Goal: Find specific page/section: Find specific page/section

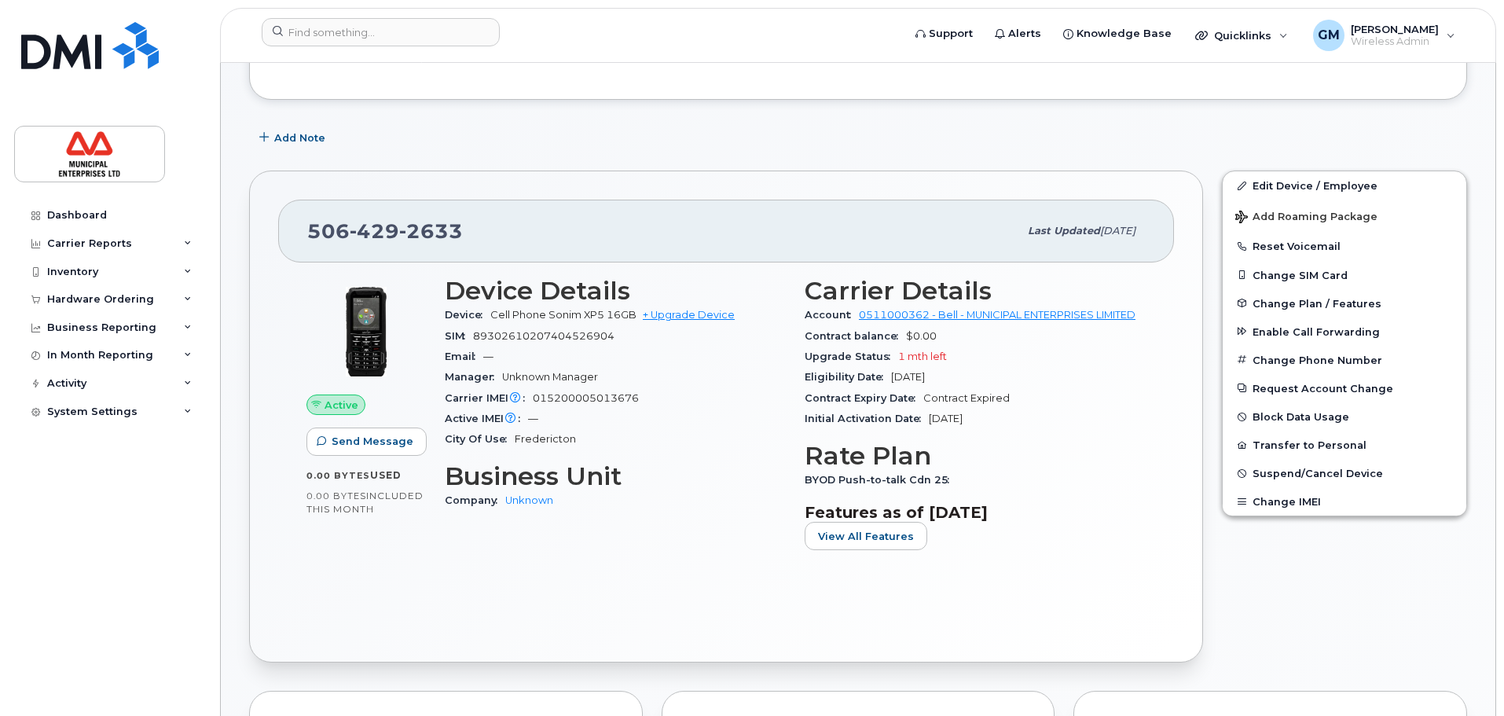
scroll to position [267, 0]
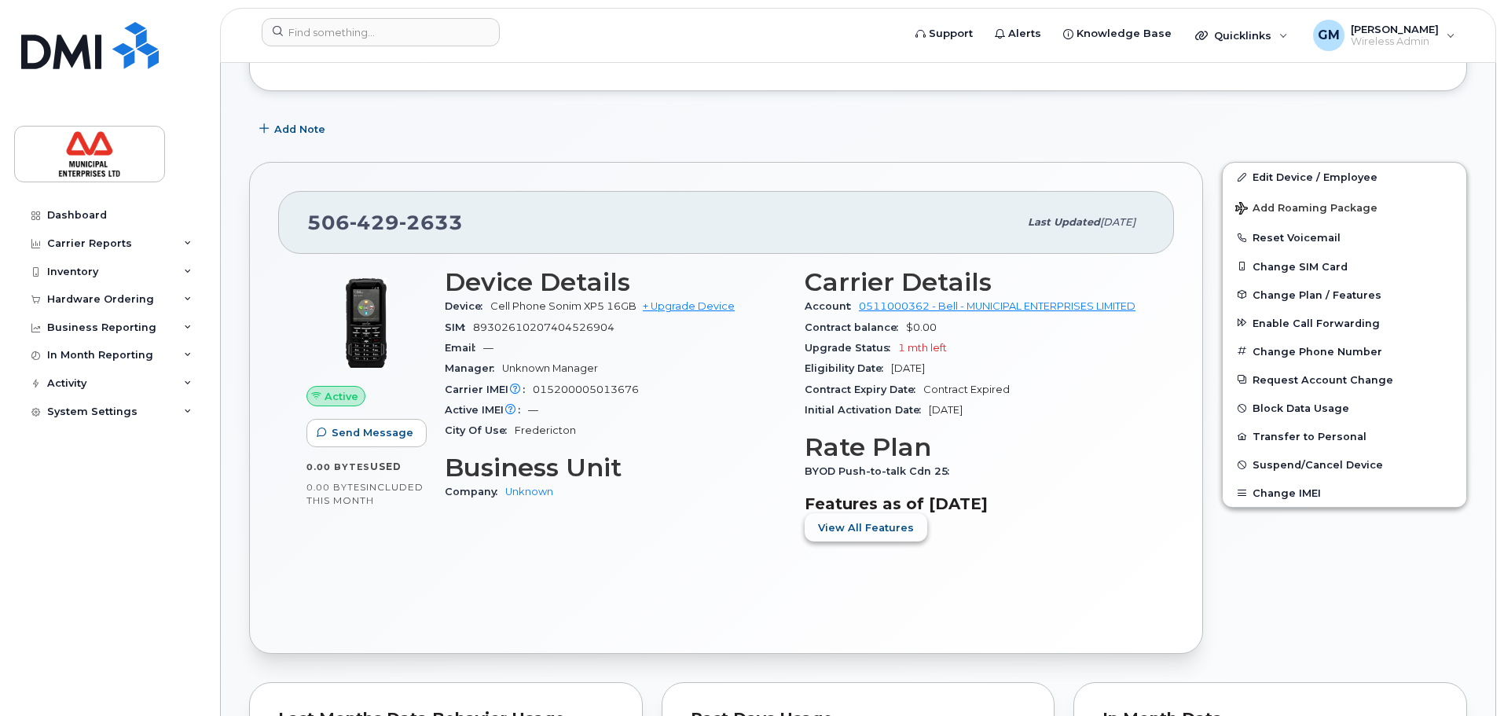
click at [883, 534] on span "View All Features" at bounding box center [866, 527] width 96 height 15
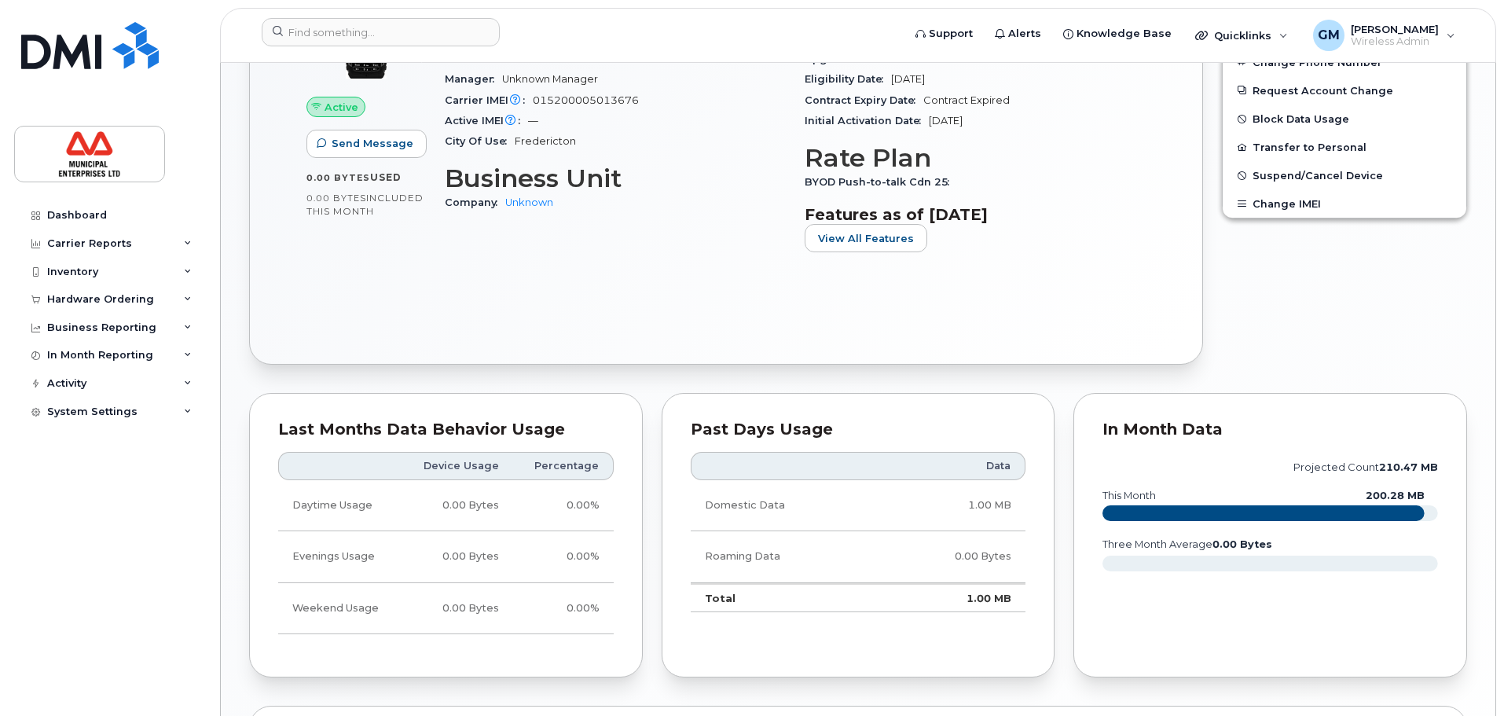
scroll to position [707, 0]
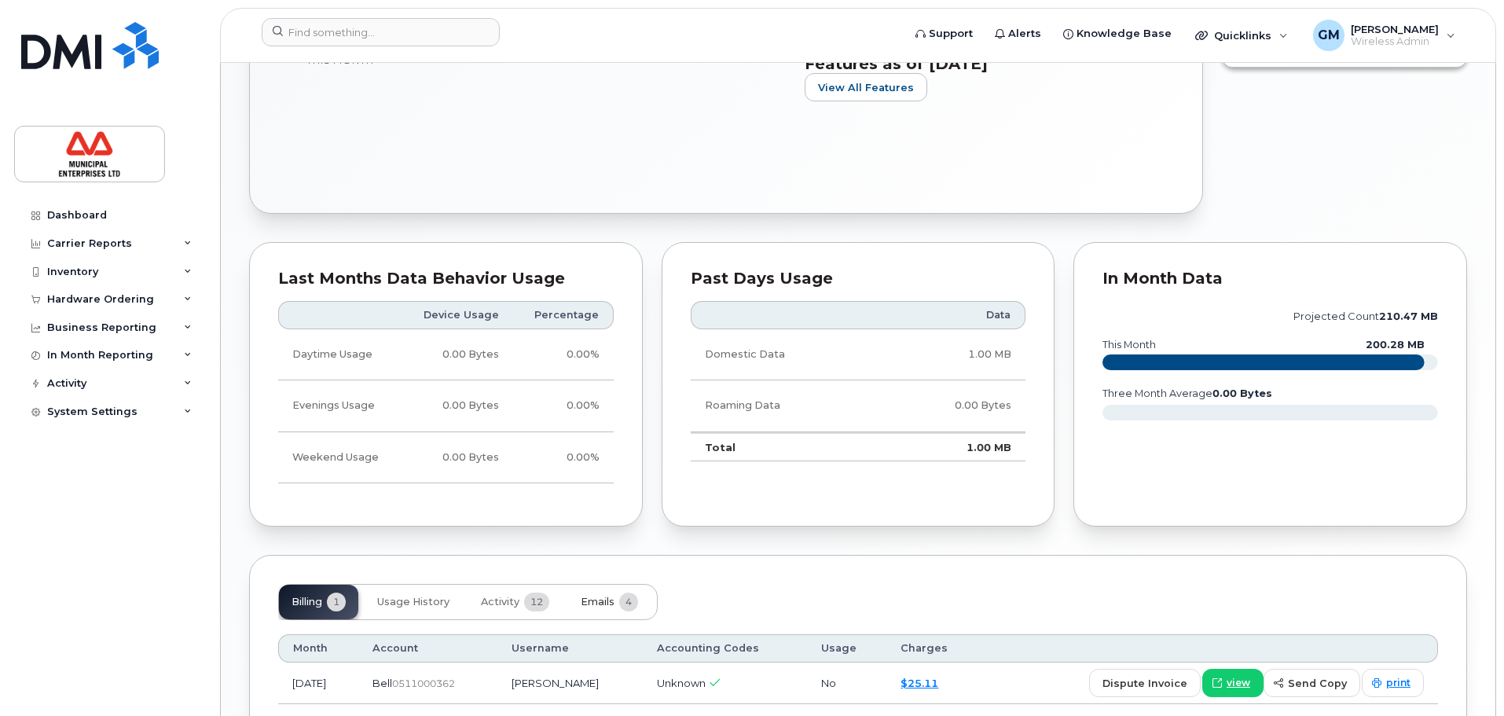
click at [583, 611] on button "Emails 4" at bounding box center [609, 602] width 83 height 35
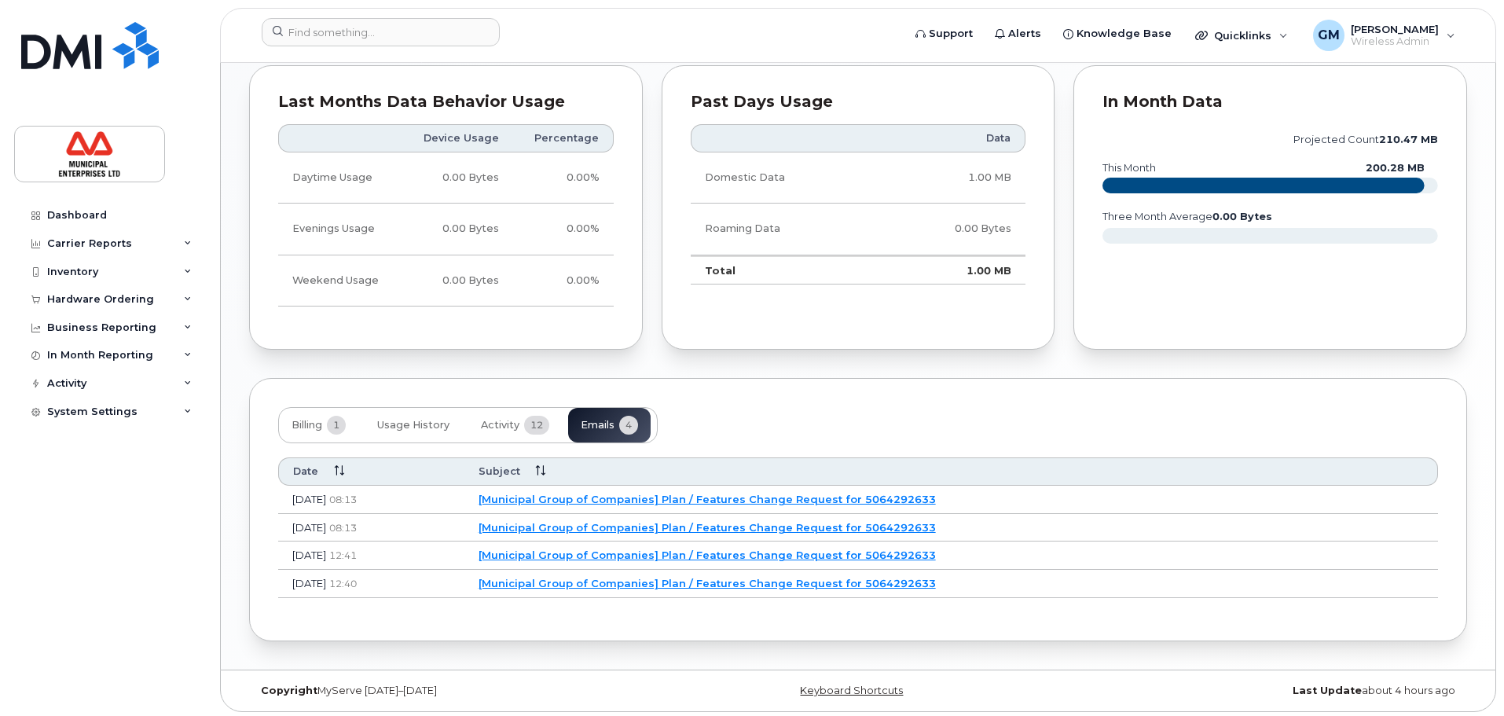
scroll to position [888, 0]
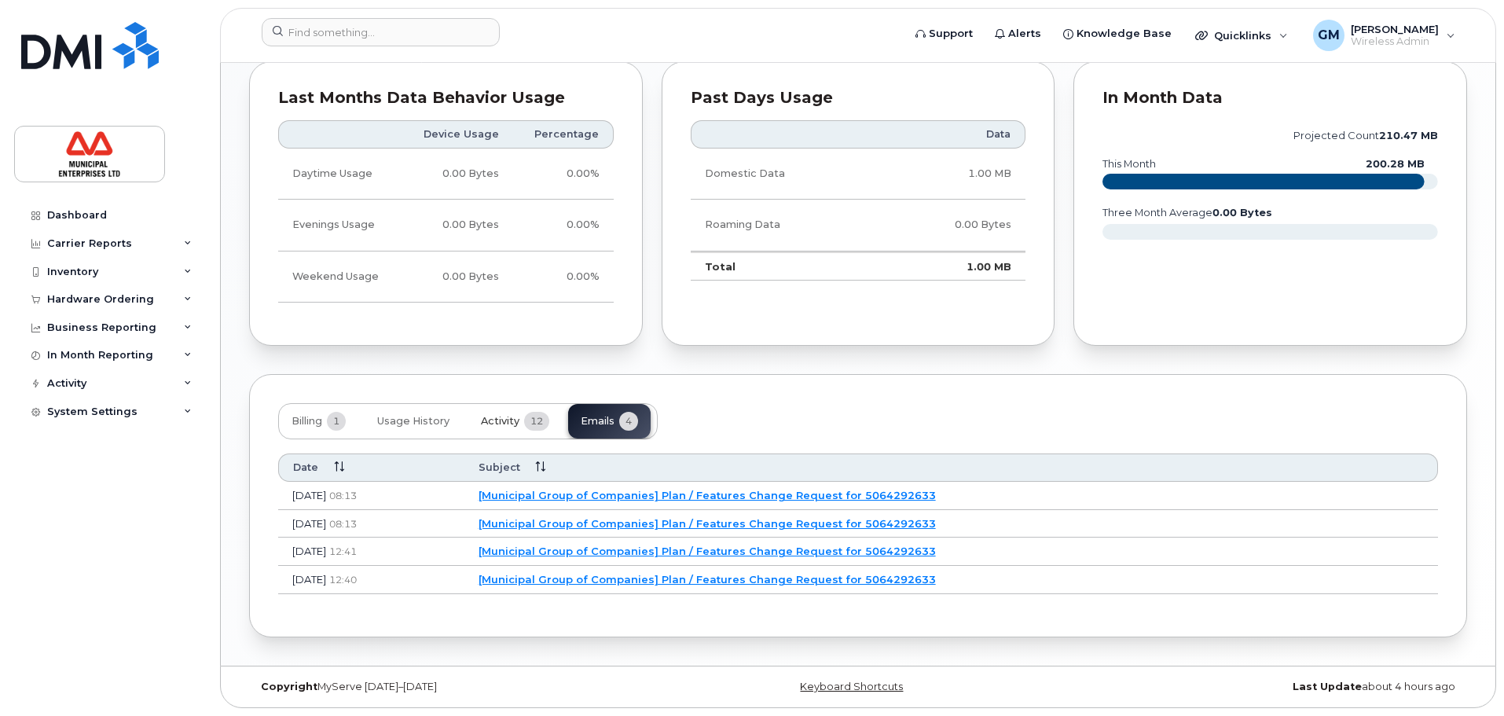
click at [538, 421] on span "12" at bounding box center [536, 421] width 25 height 19
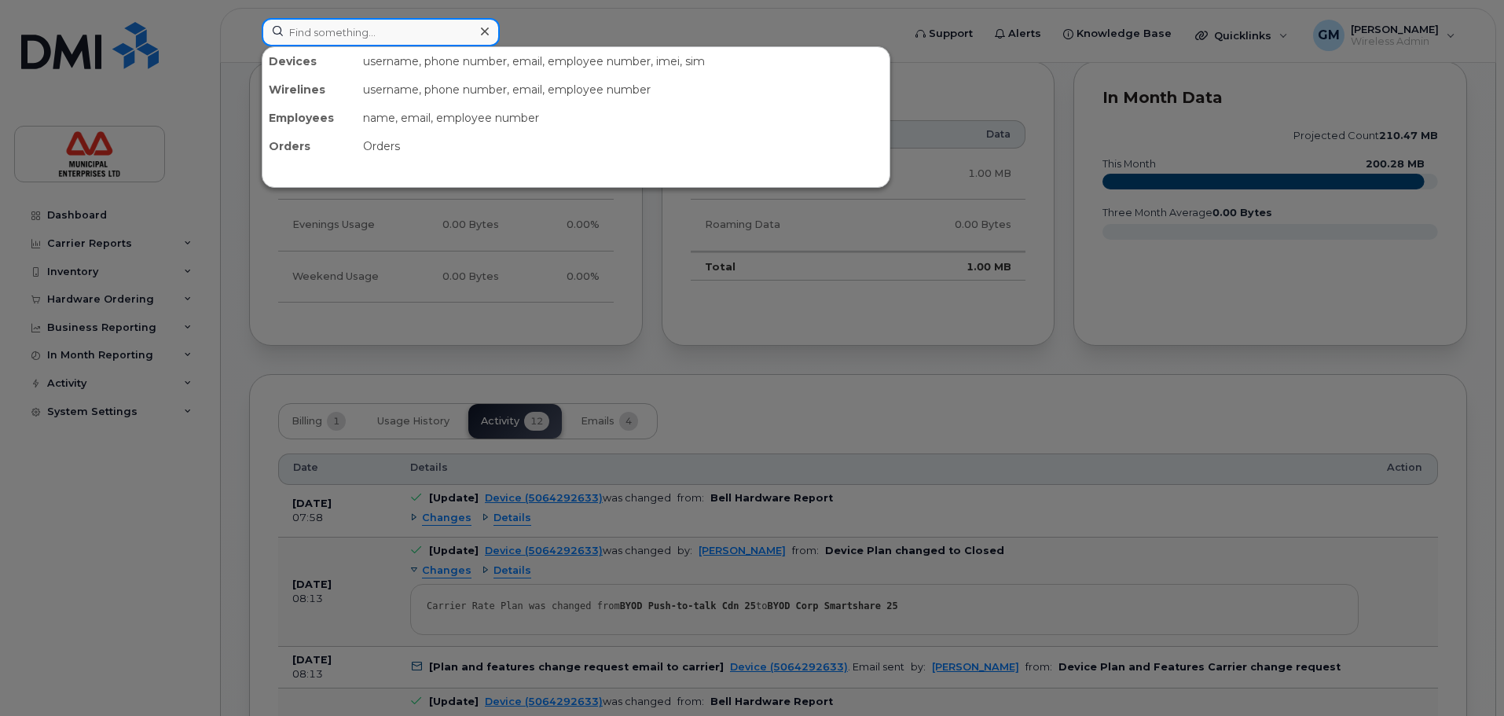
click at [406, 35] on input at bounding box center [381, 32] width 238 height 28
type input "jim m"
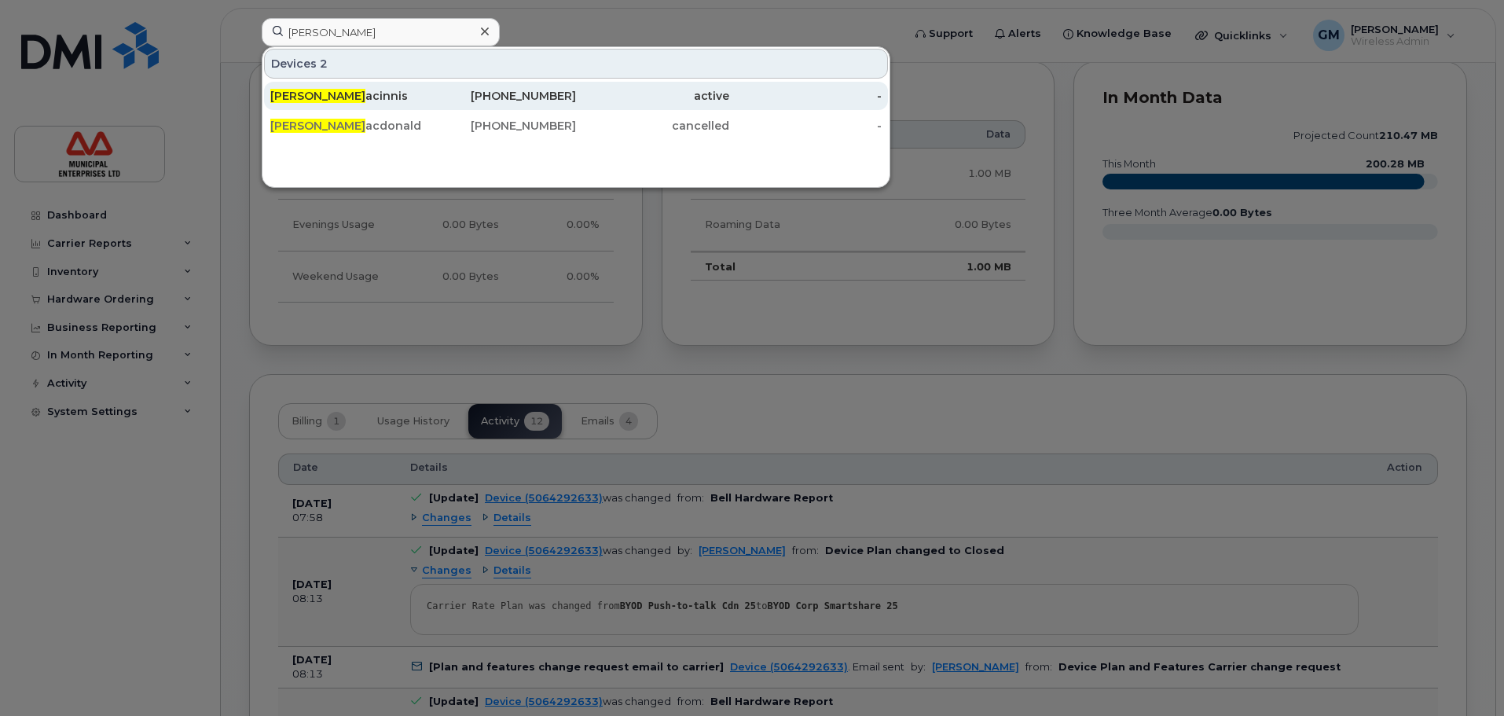
click at [424, 104] on div "Jim M acinnis" at bounding box center [500, 96] width 153 height 28
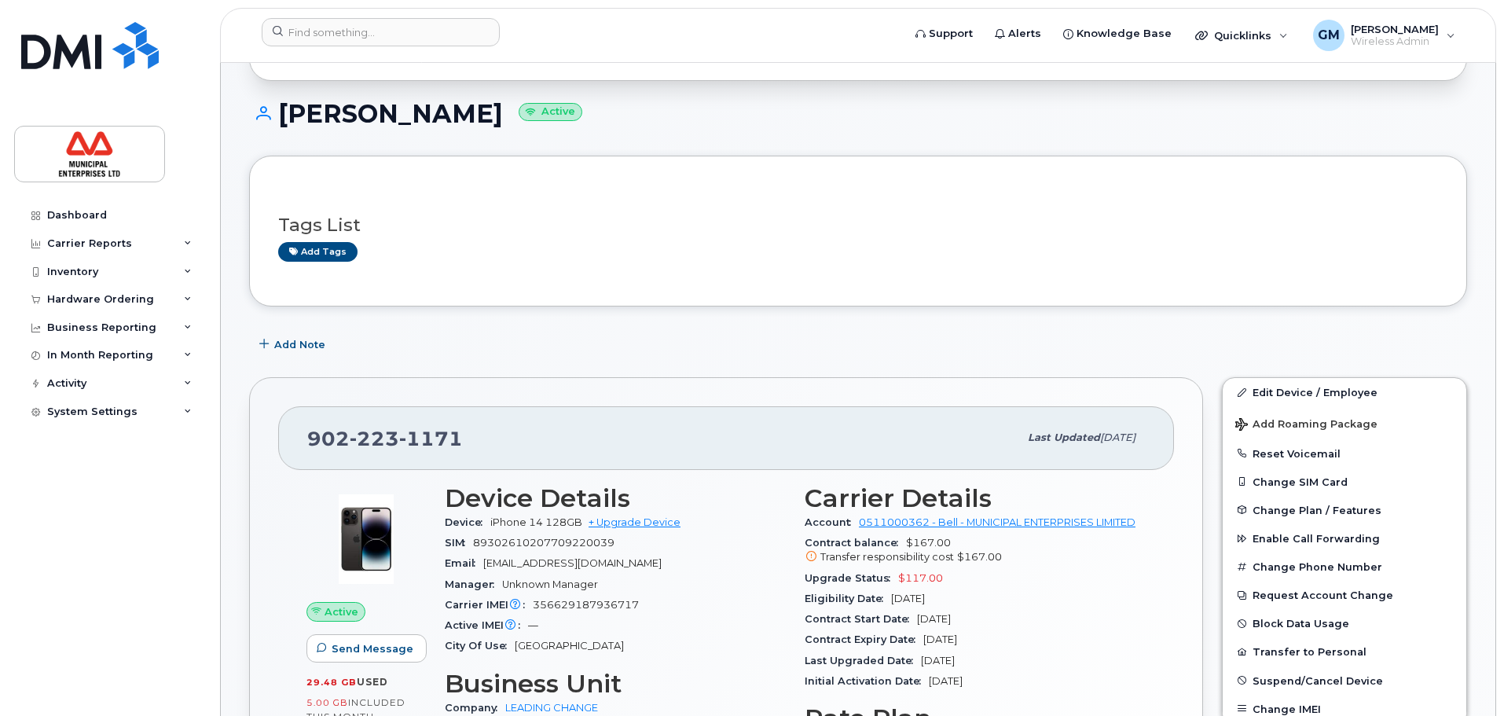
scroll to position [79, 0]
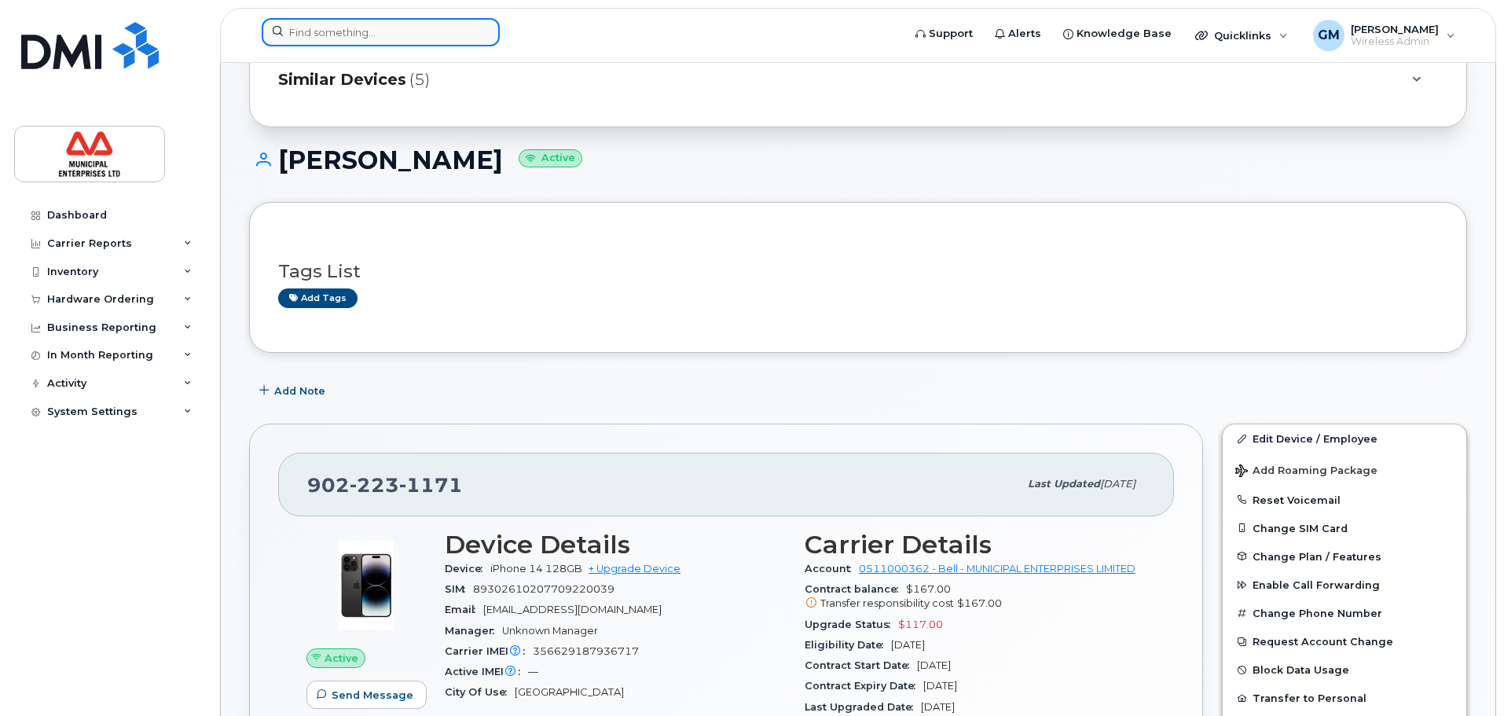
click at [325, 31] on input at bounding box center [381, 32] width 238 height 28
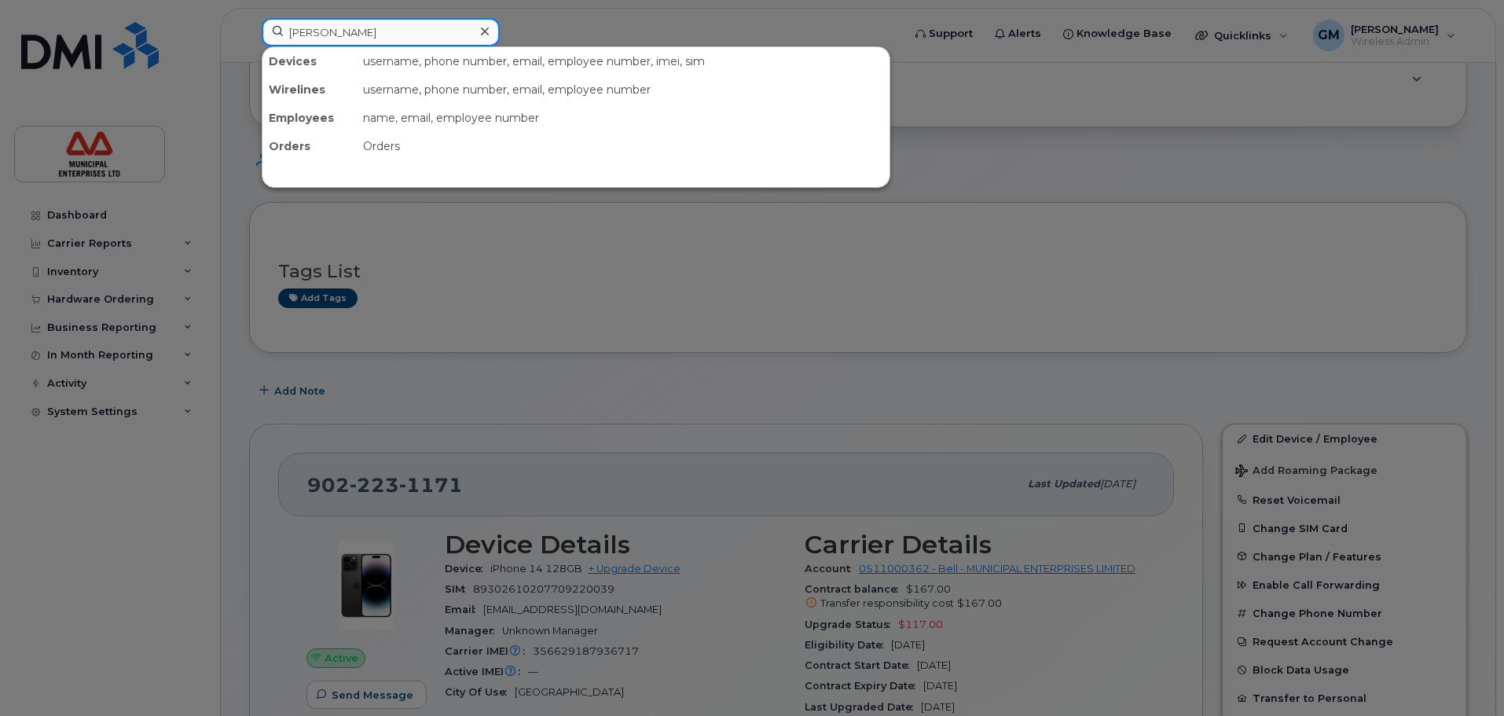
type input "keegan"
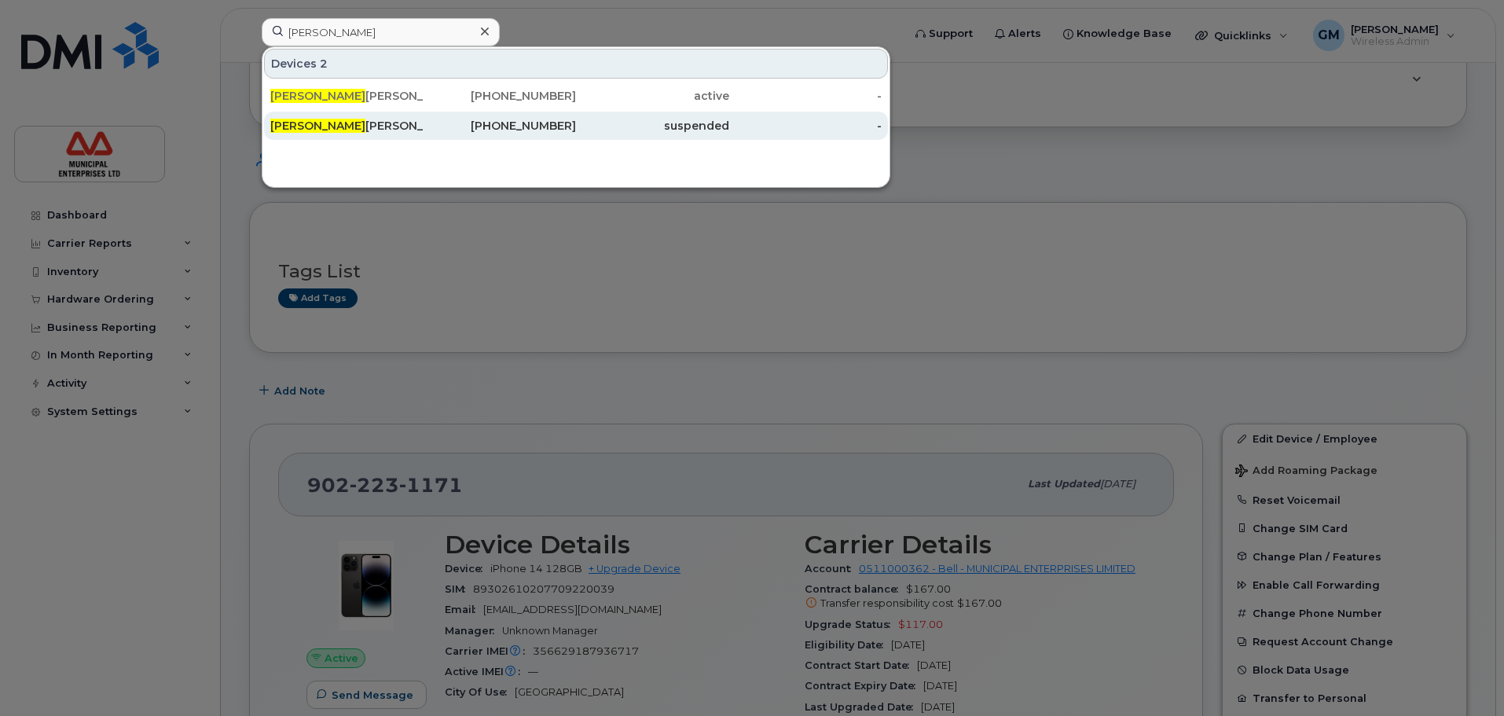
click at [424, 117] on div "Keegan Currie" at bounding box center [500, 126] width 153 height 28
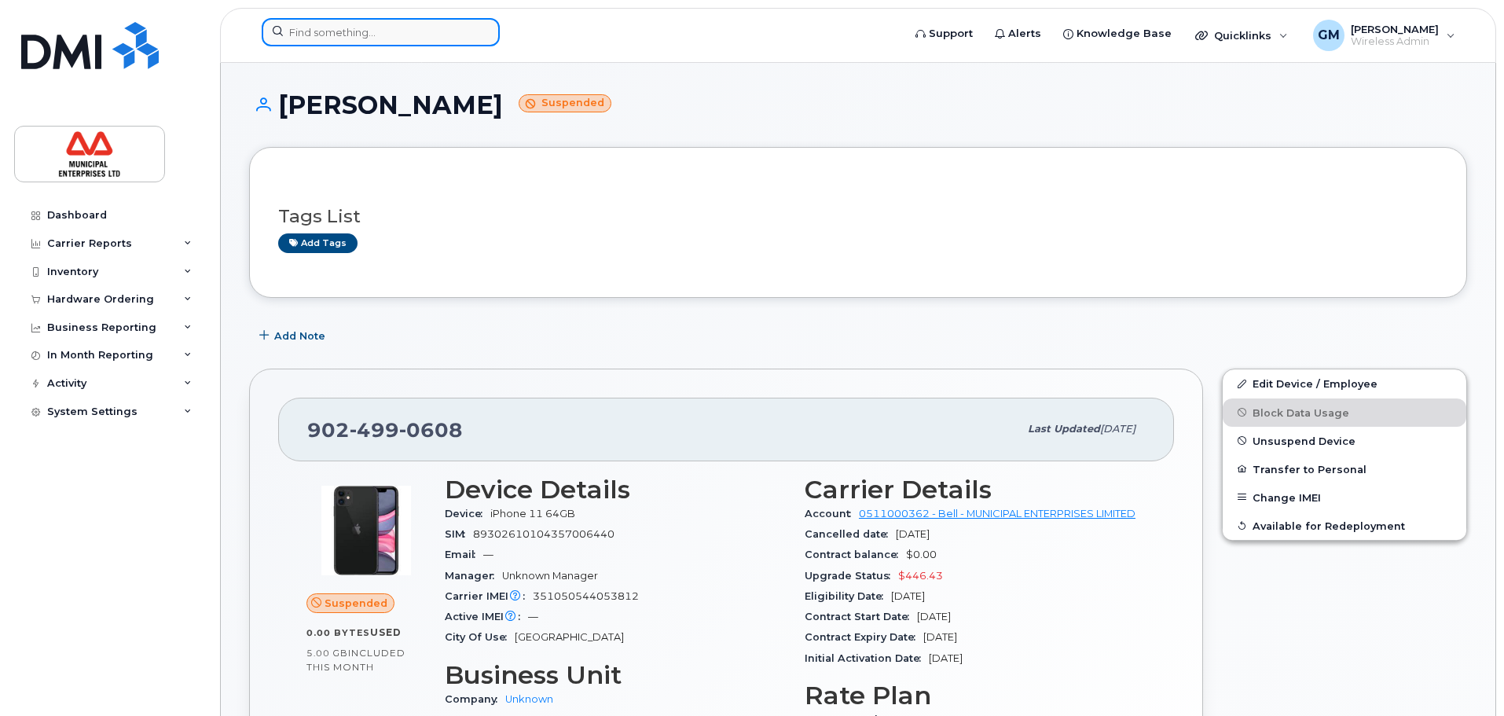
click at [348, 39] on input at bounding box center [381, 32] width 238 height 28
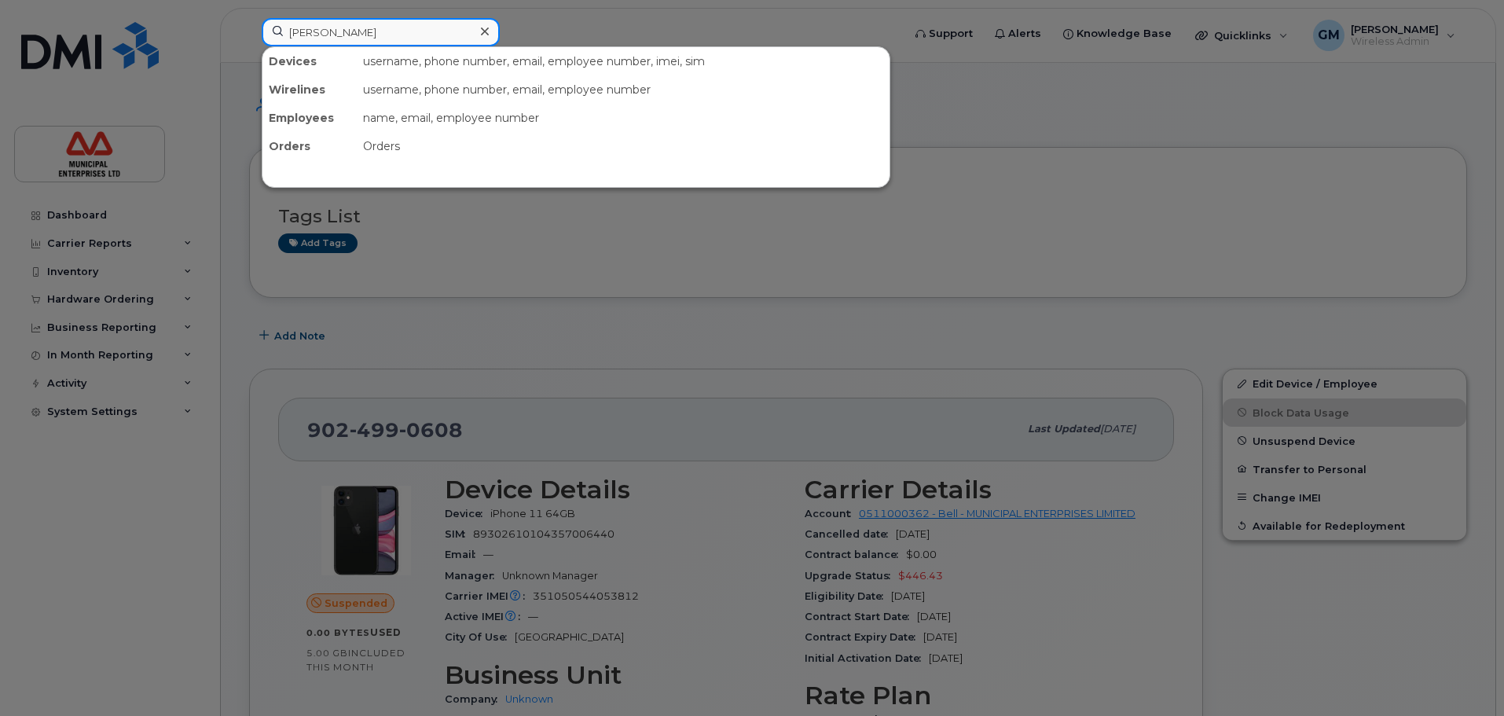
type input "[PERSON_NAME]"
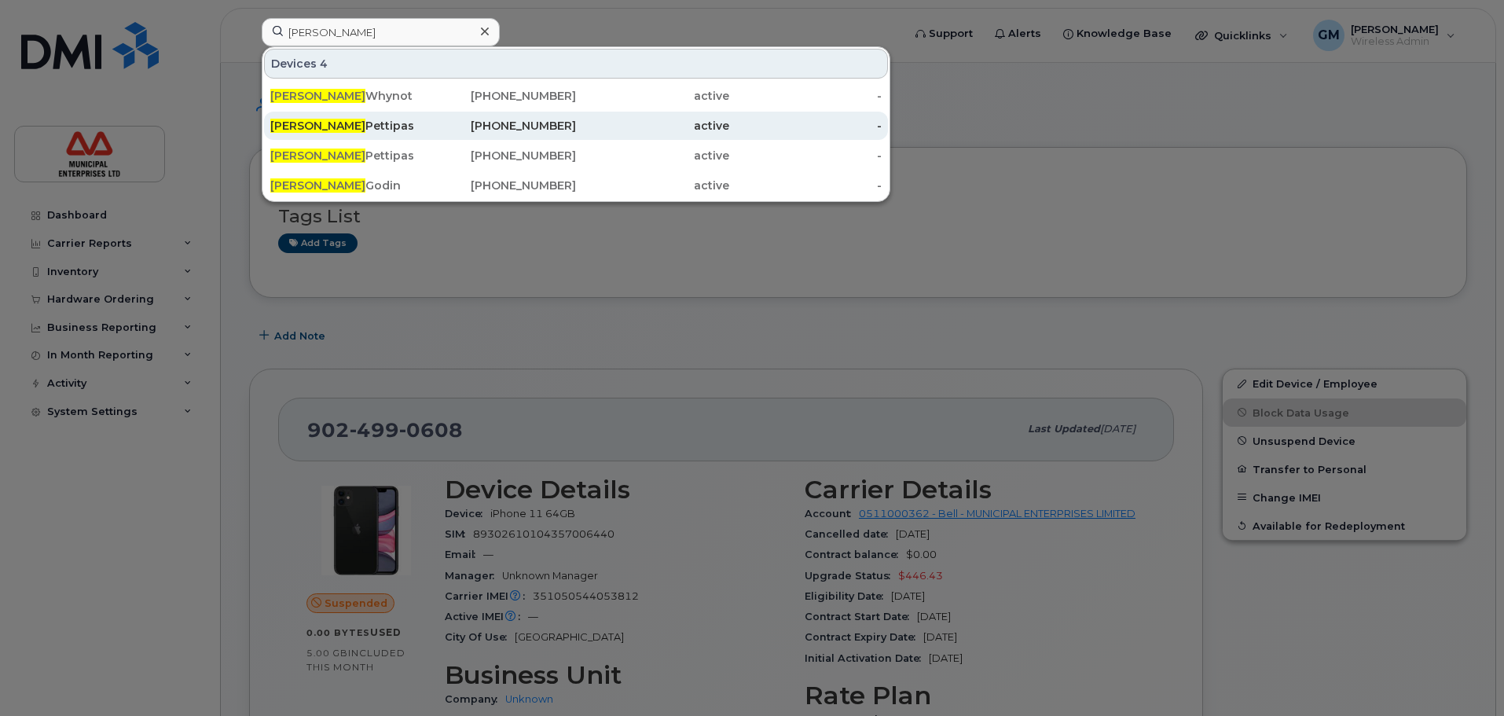
click at [346, 124] on div "Marcus Pettipas" at bounding box center [346, 126] width 153 height 16
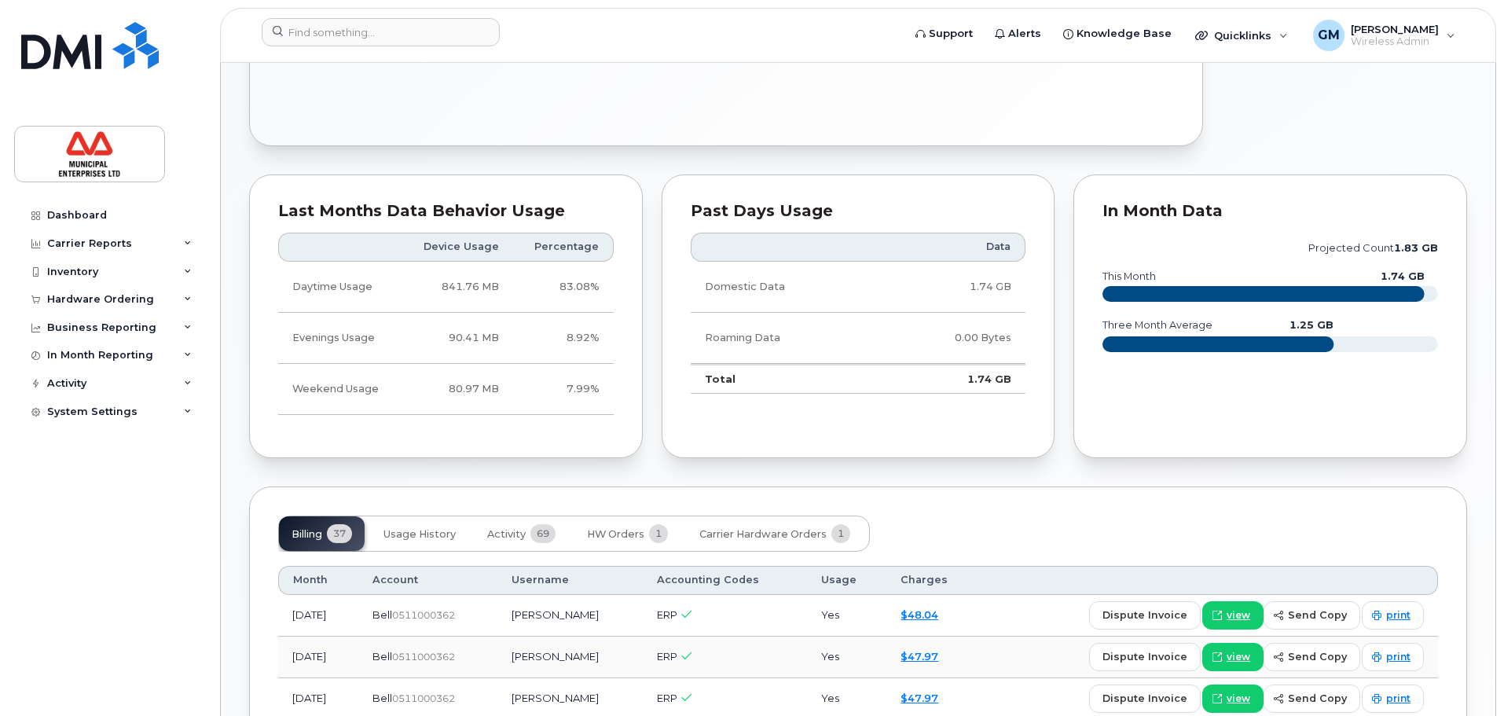
scroll to position [865, 0]
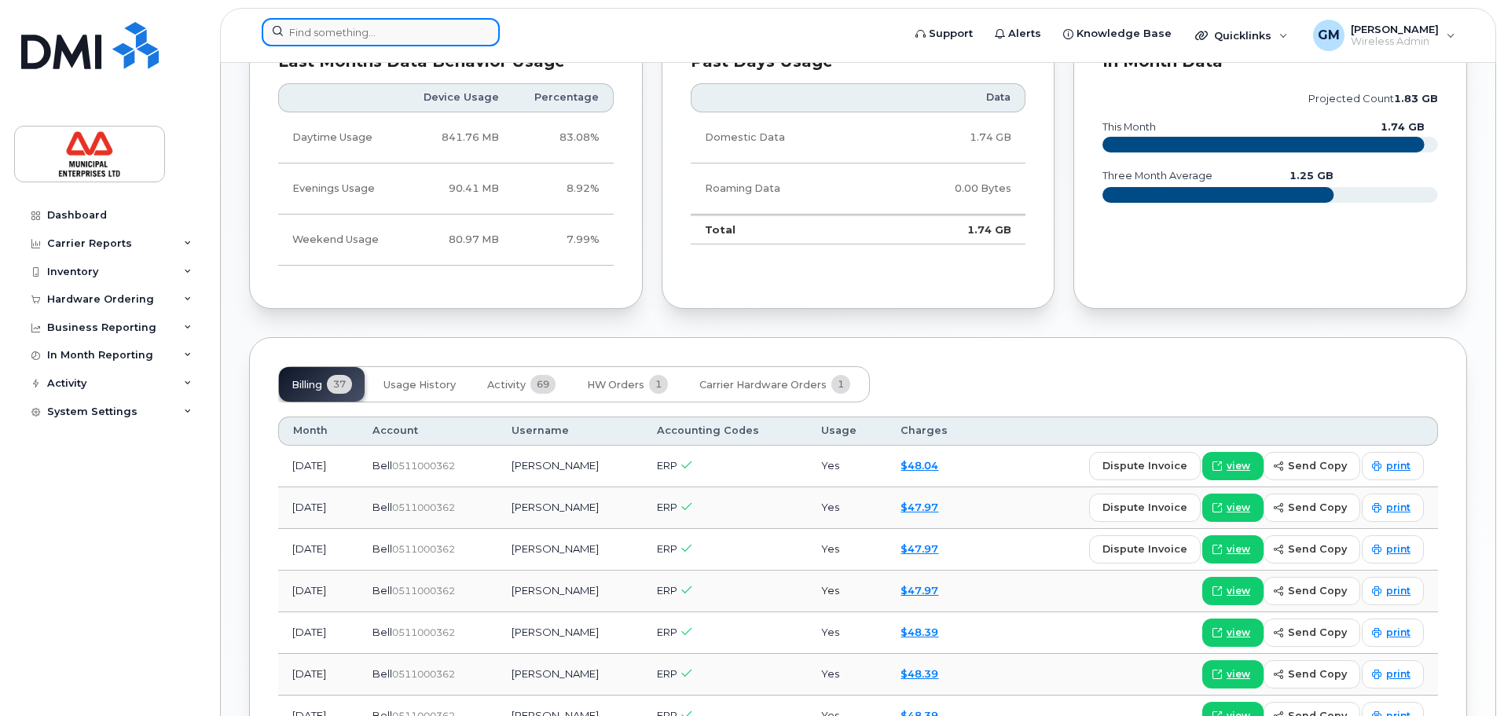
click at [333, 34] on input at bounding box center [381, 32] width 238 height 28
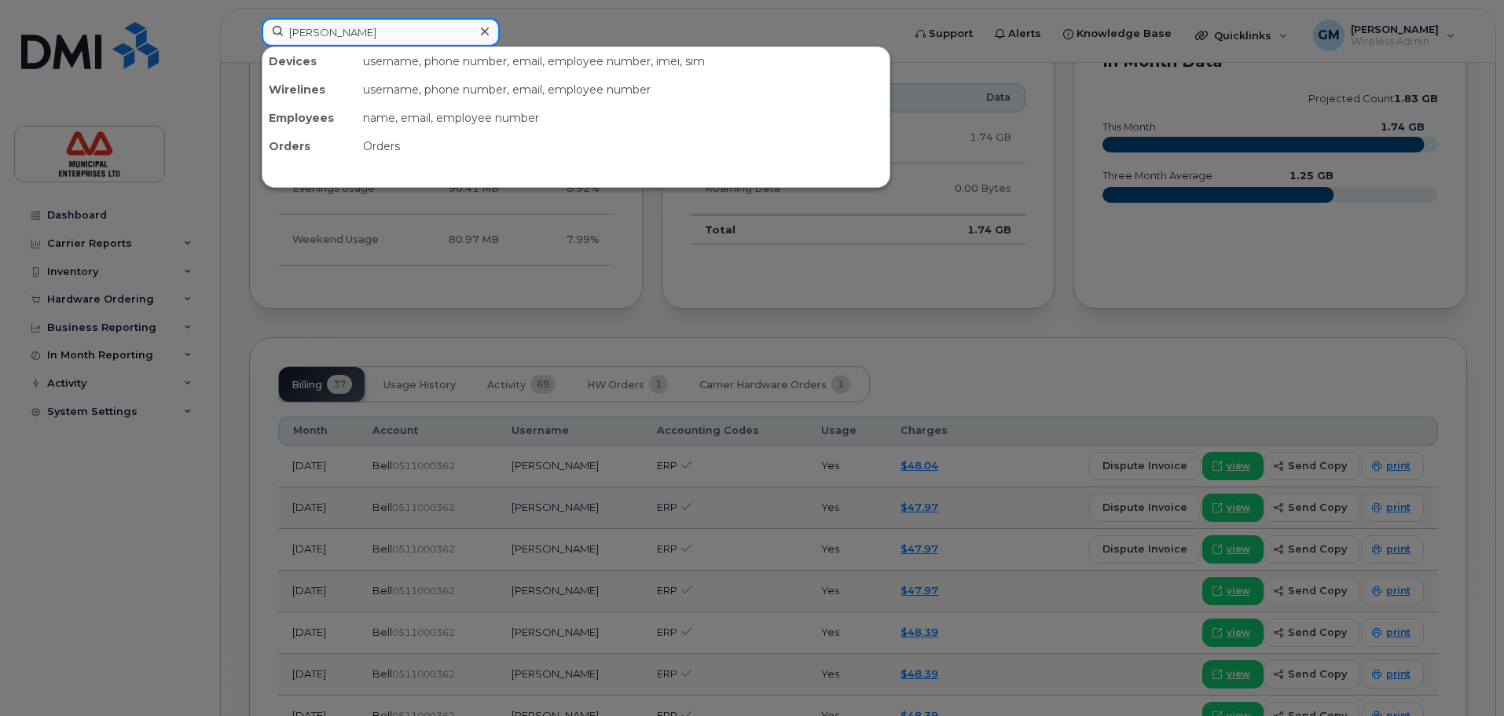
type input "[PERSON_NAME]"
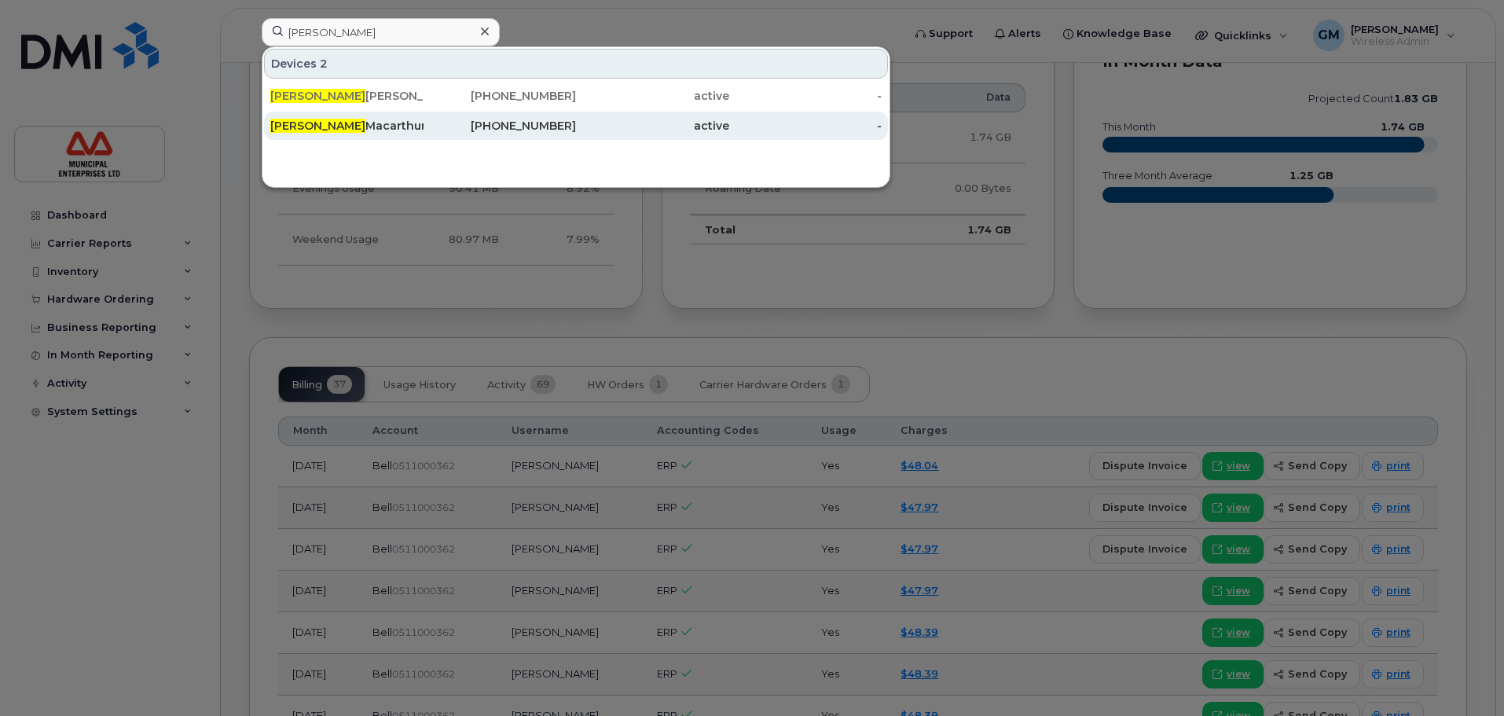
click at [354, 130] on div "Elizabeth Macarthur" at bounding box center [346, 126] width 153 height 16
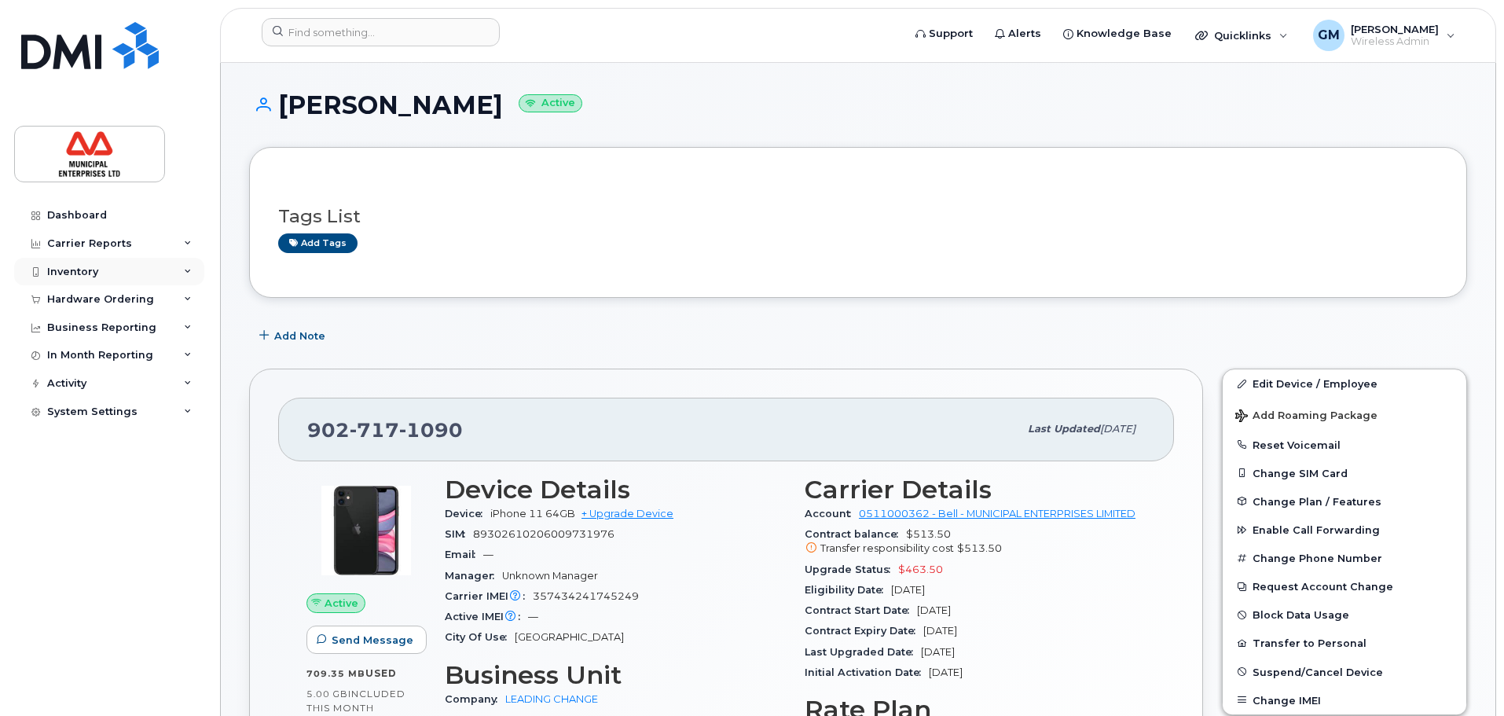
click at [112, 280] on div "Inventory" at bounding box center [109, 272] width 190 height 28
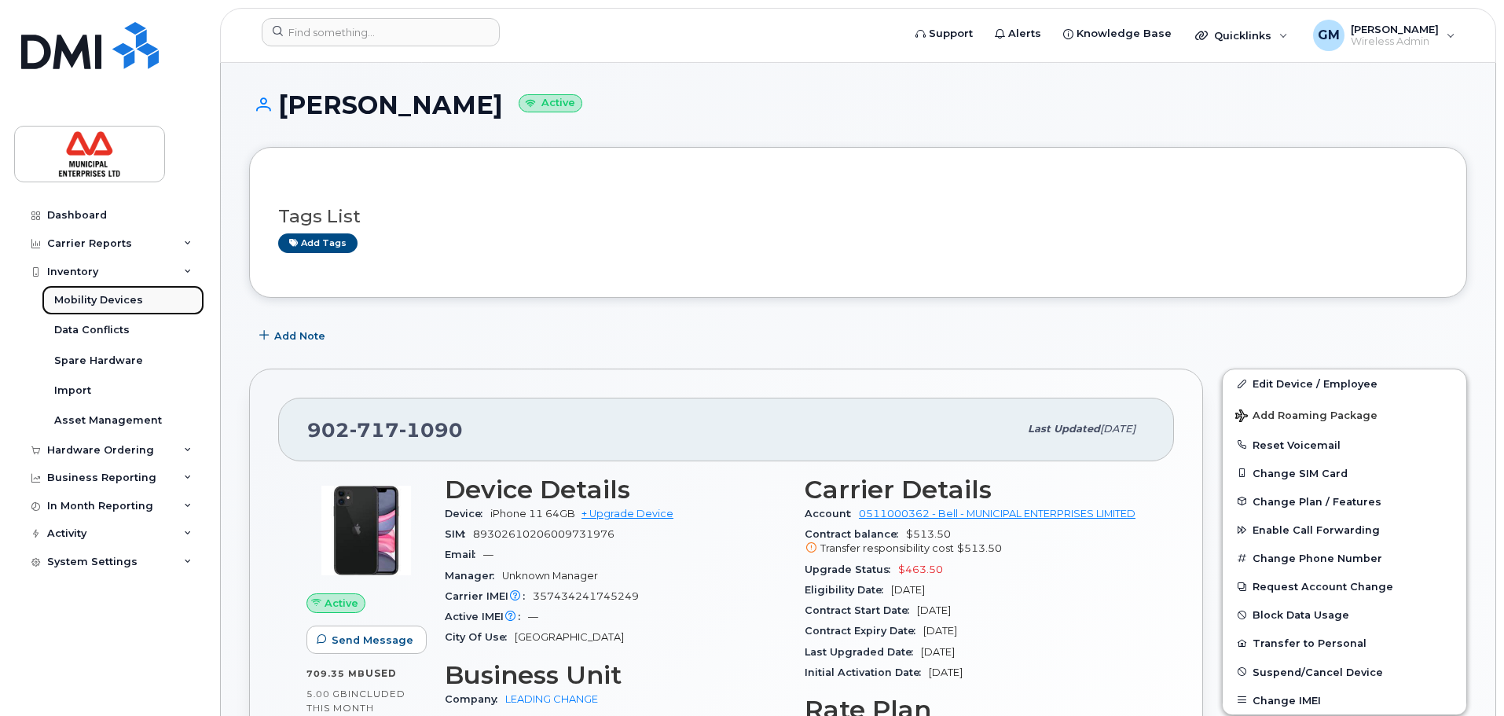
click at [107, 302] on div "Mobility Devices" at bounding box center [98, 300] width 89 height 14
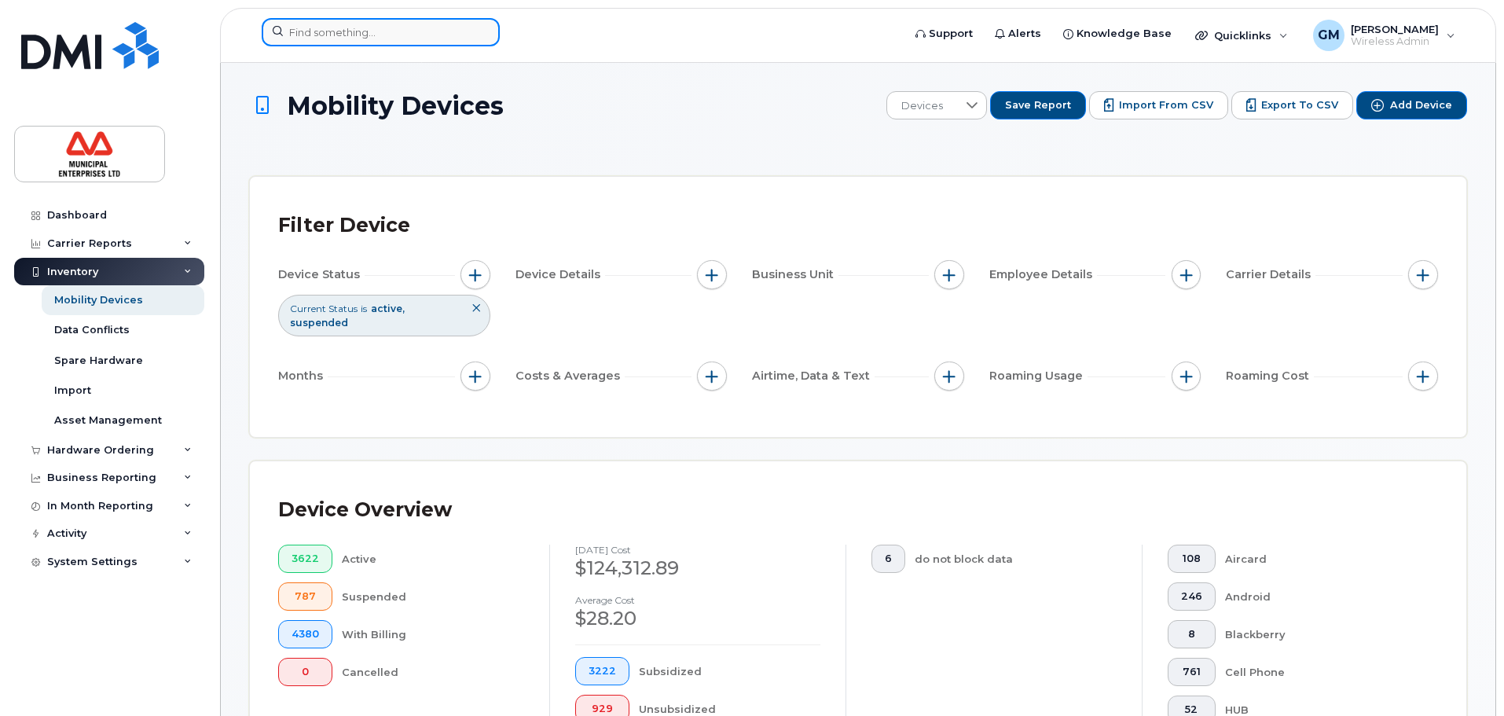
click at [365, 37] on input at bounding box center [381, 32] width 238 height 28
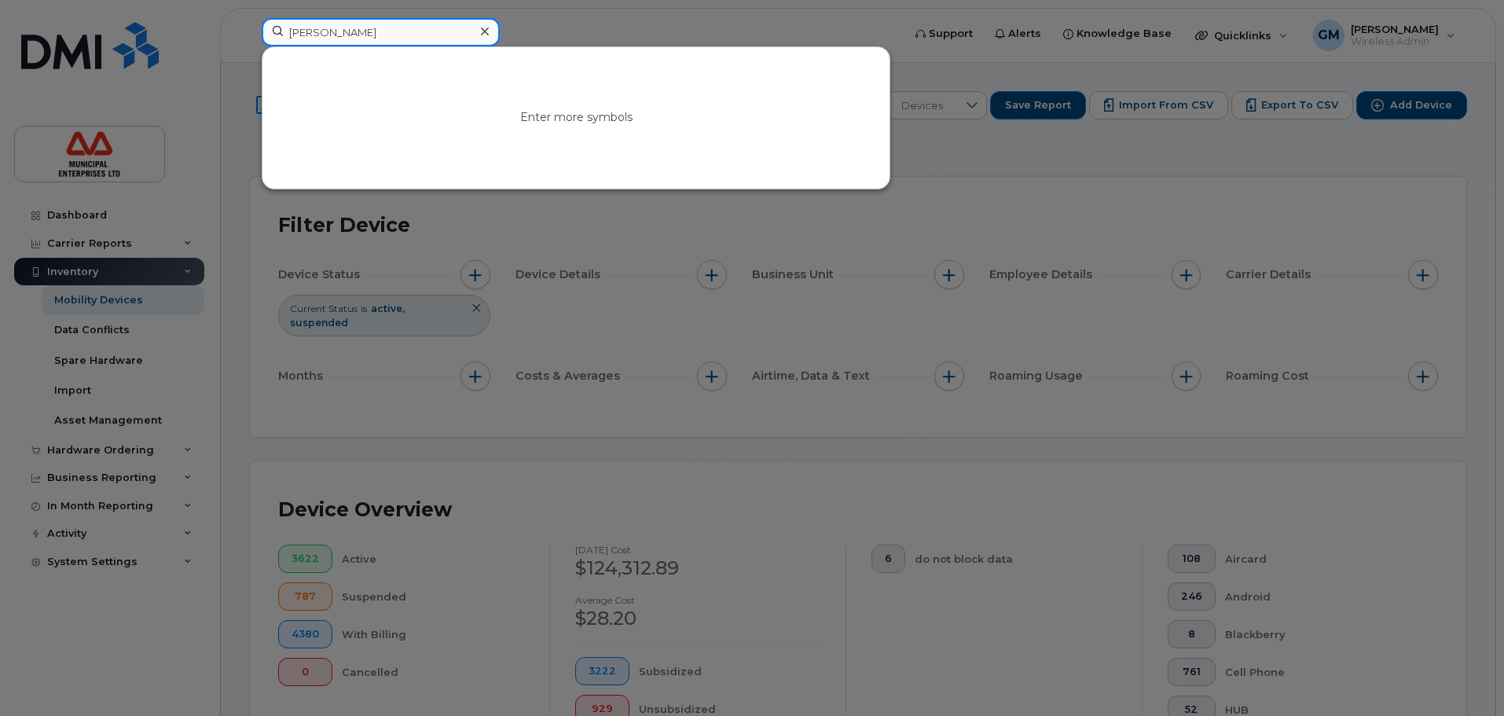
type input "marcus p"
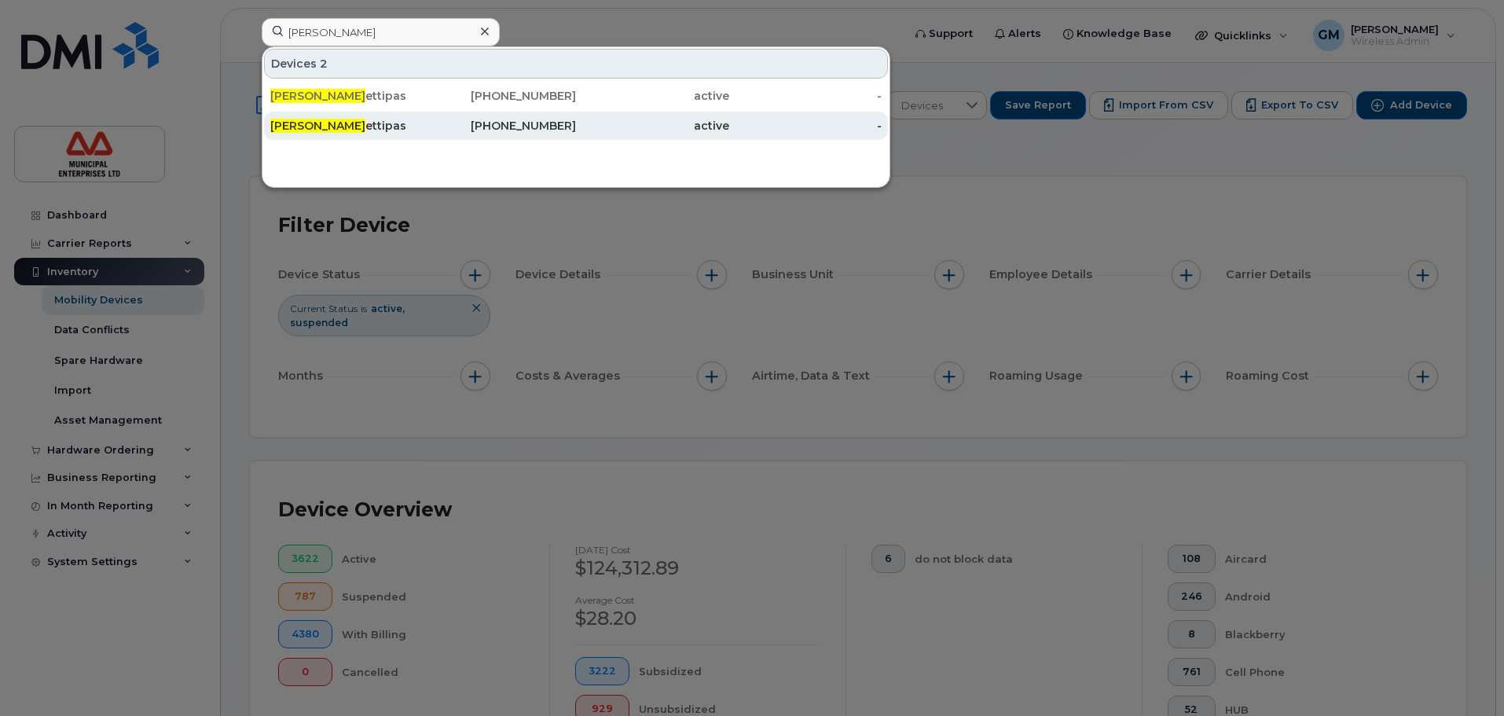
click at [344, 130] on div "Marcus P ettipas" at bounding box center [346, 126] width 153 height 16
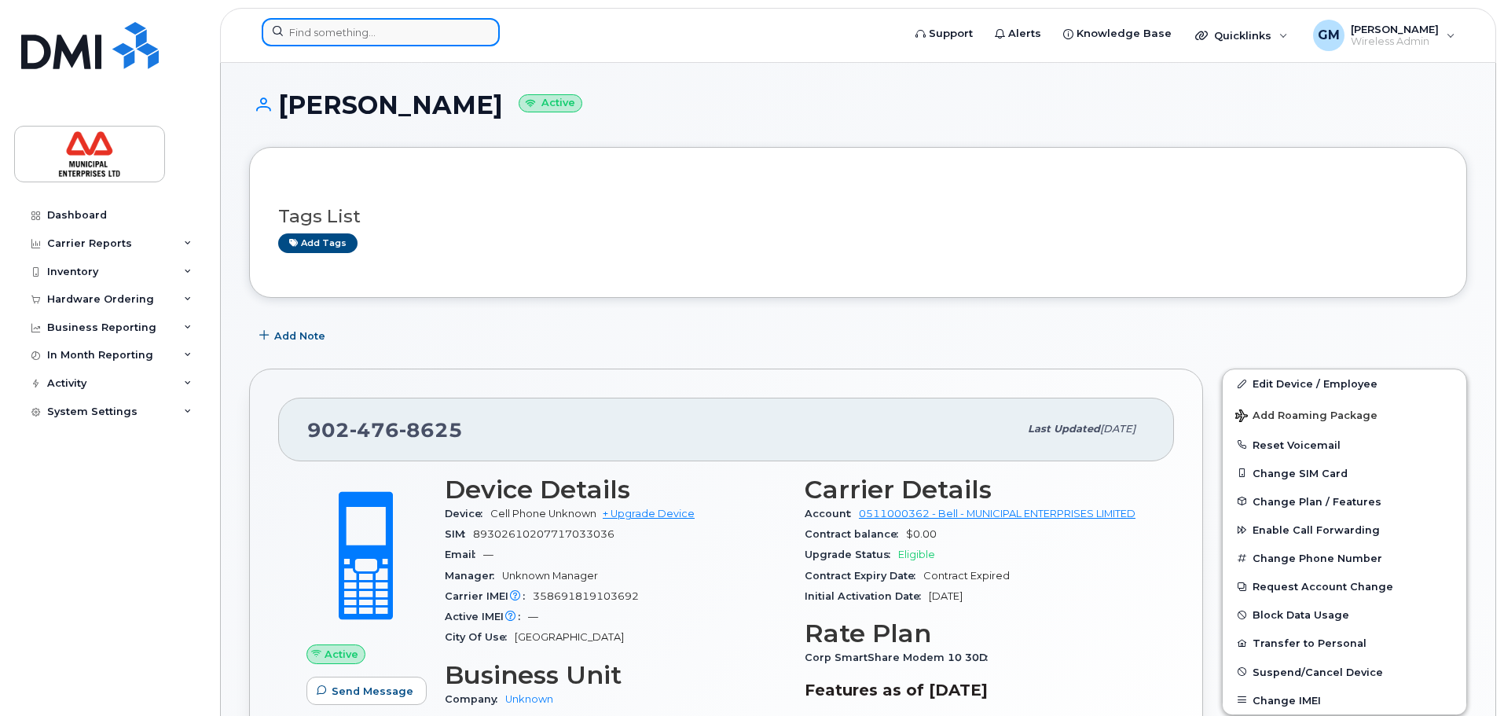
click at [346, 20] on input at bounding box center [381, 32] width 238 height 28
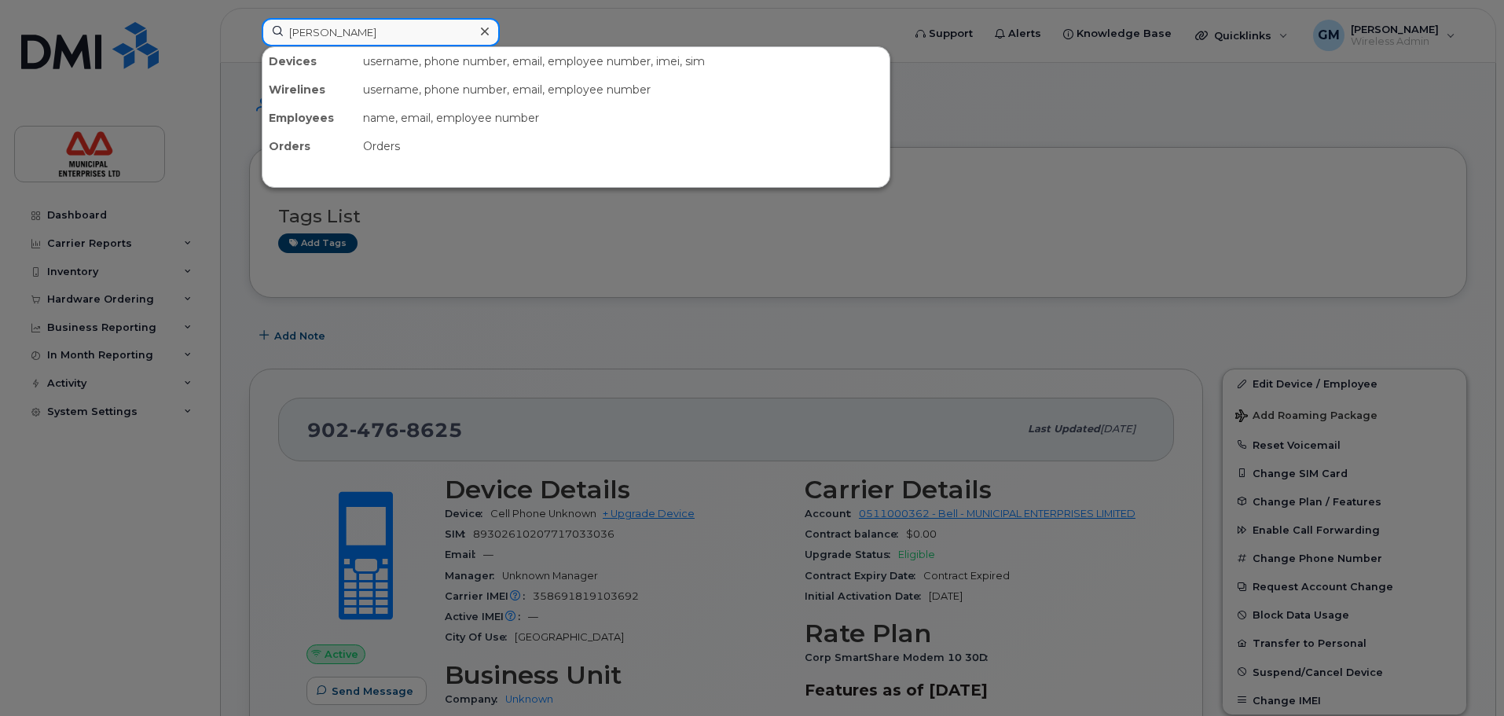
type input "marcus pet"
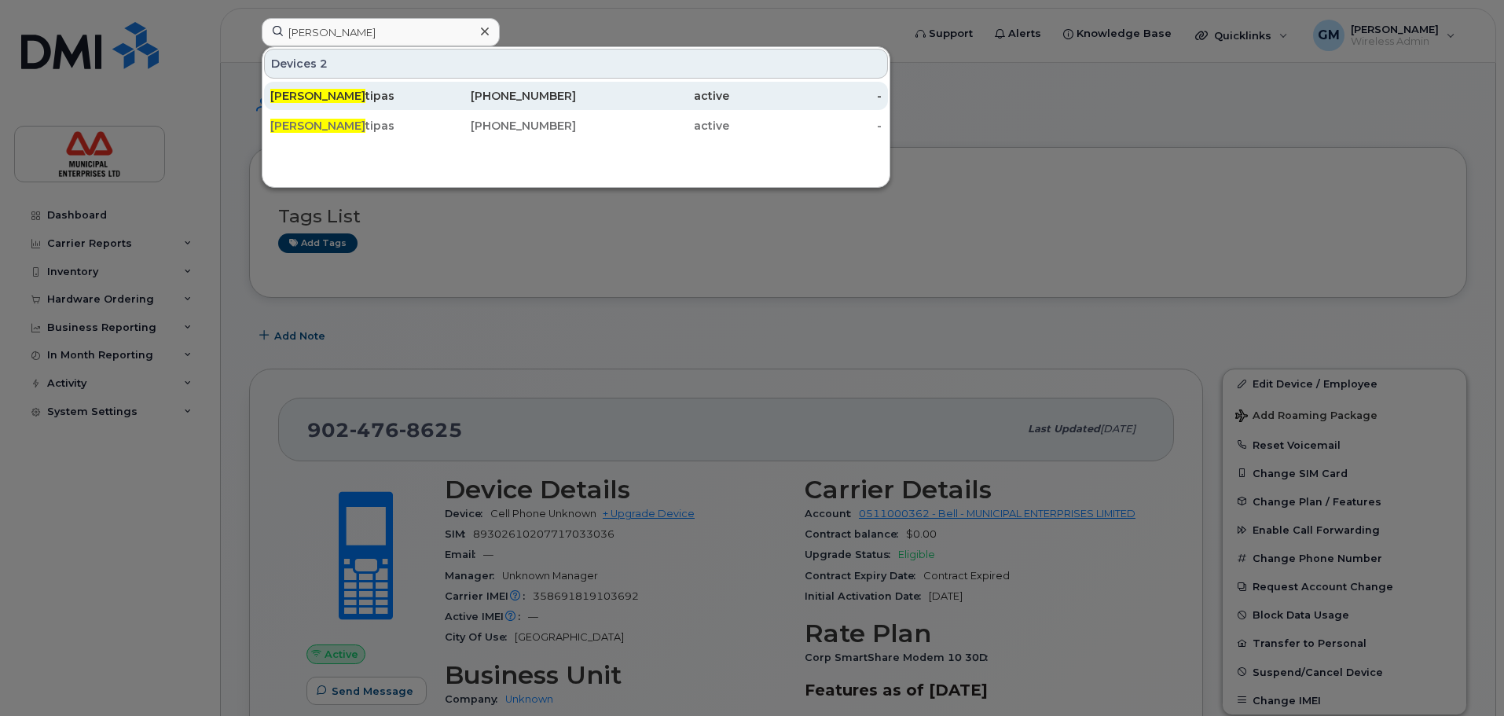
click at [343, 97] on div "Marcus Pet tipas" at bounding box center [346, 96] width 153 height 16
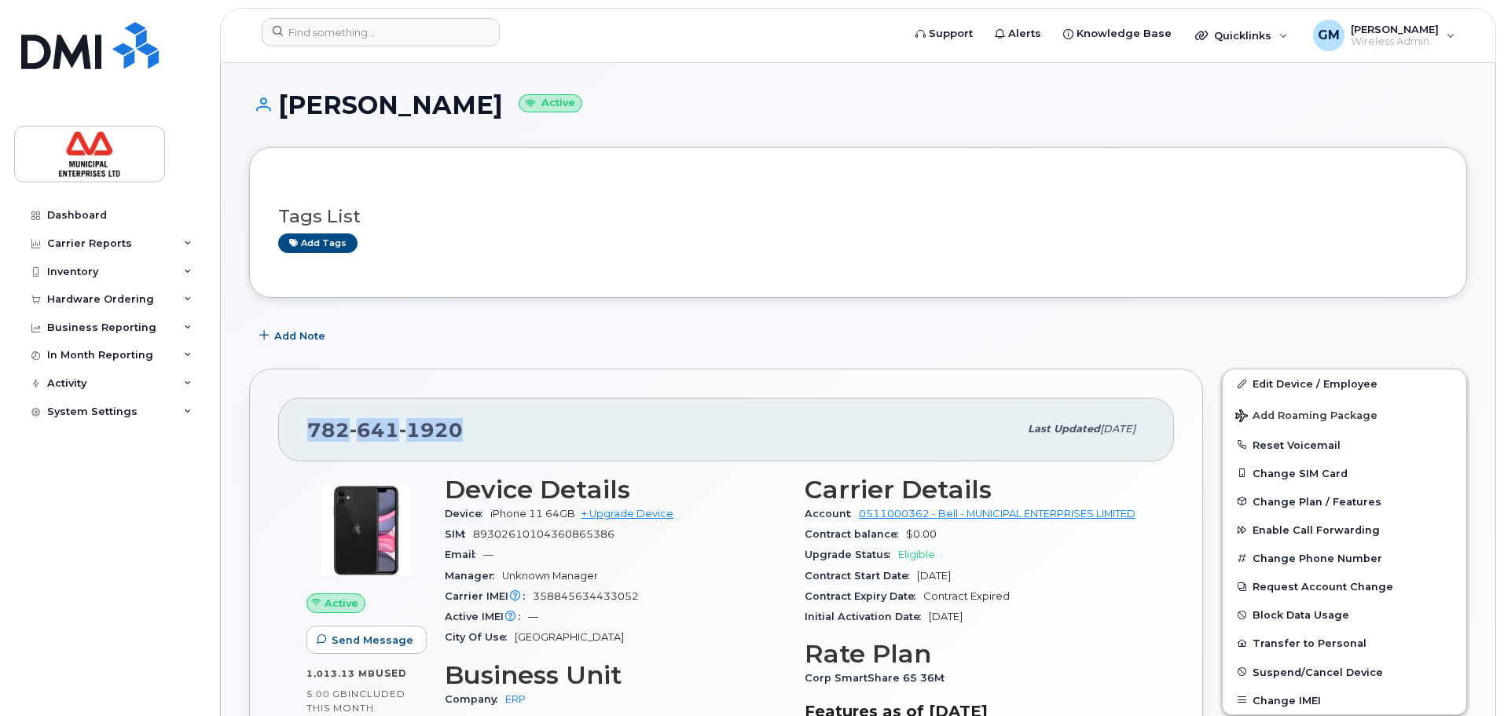
drag, startPoint x: 489, startPoint y: 441, endPoint x: 286, endPoint y: 444, distance: 202.8
click at [286, 444] on div "782 641 1920 Last updated Jul 02, 2025" at bounding box center [726, 429] width 896 height 63
copy span "782 641 1920"
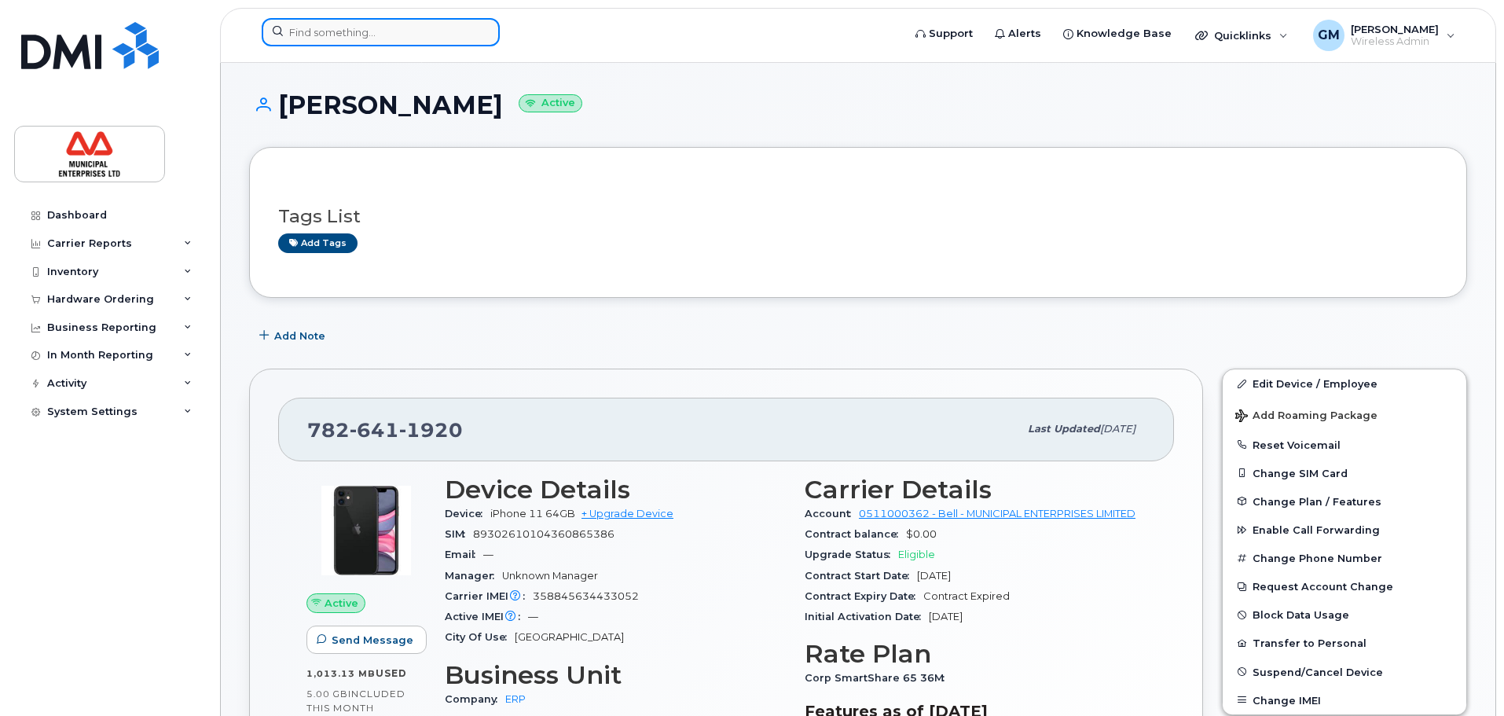
click at [416, 33] on input at bounding box center [381, 32] width 238 height 28
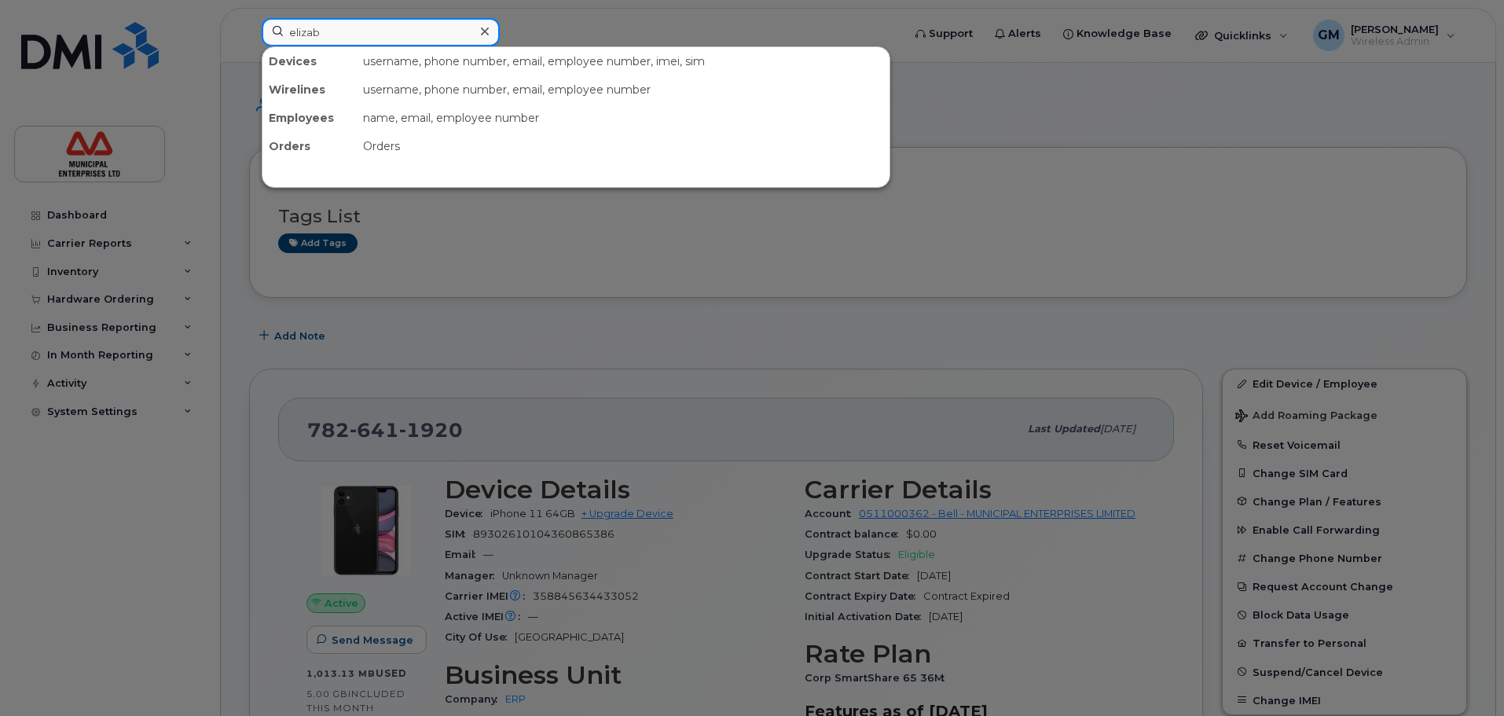
type input "elizab"
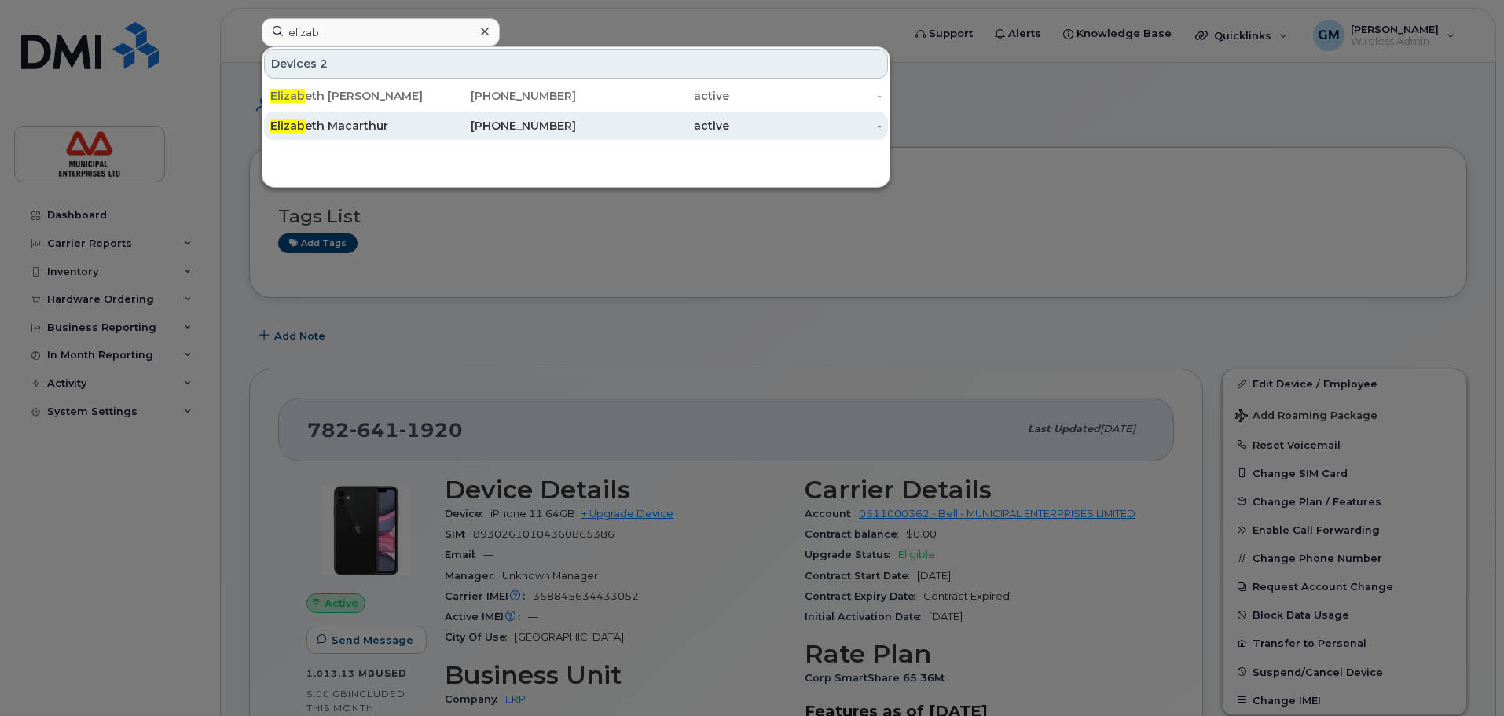
click at [363, 123] on div "Elizab eth Macarthur" at bounding box center [346, 126] width 153 height 16
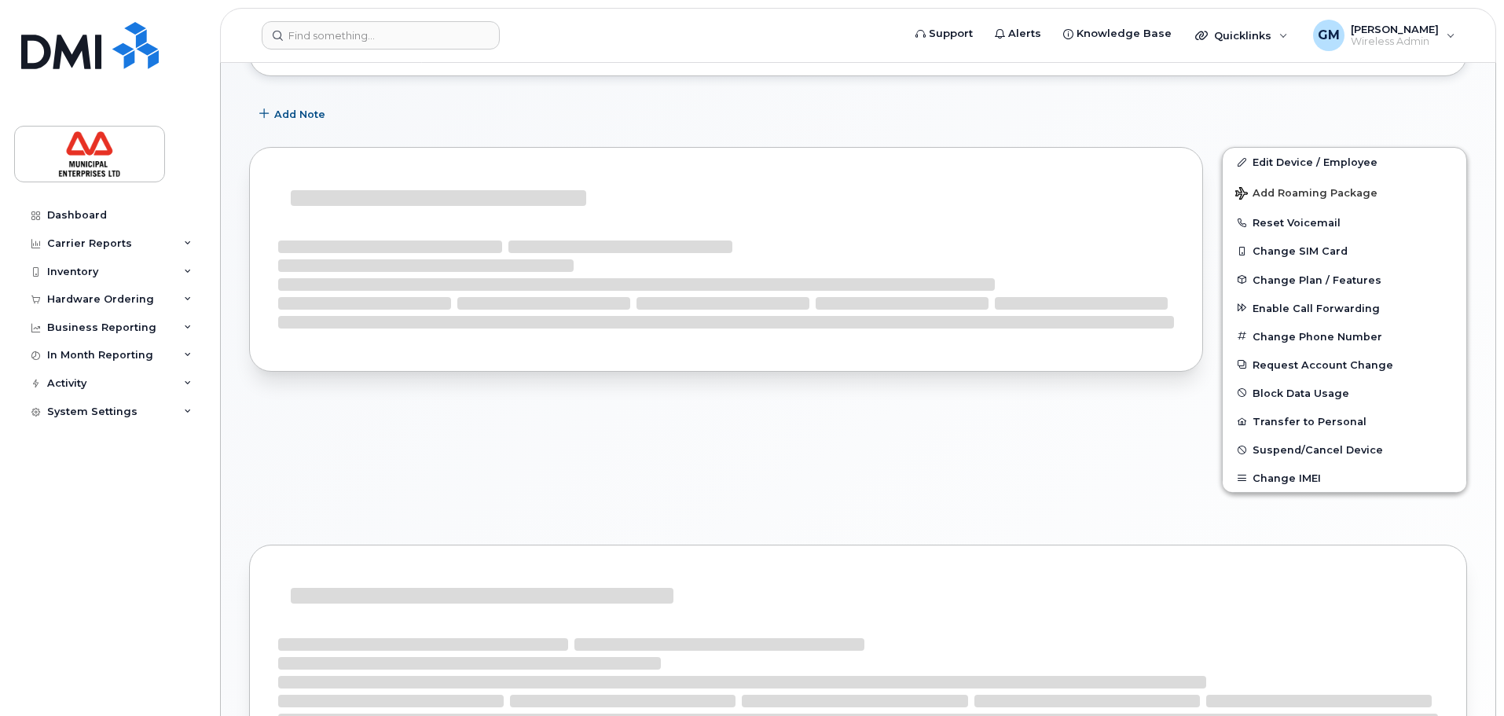
scroll to position [222, 0]
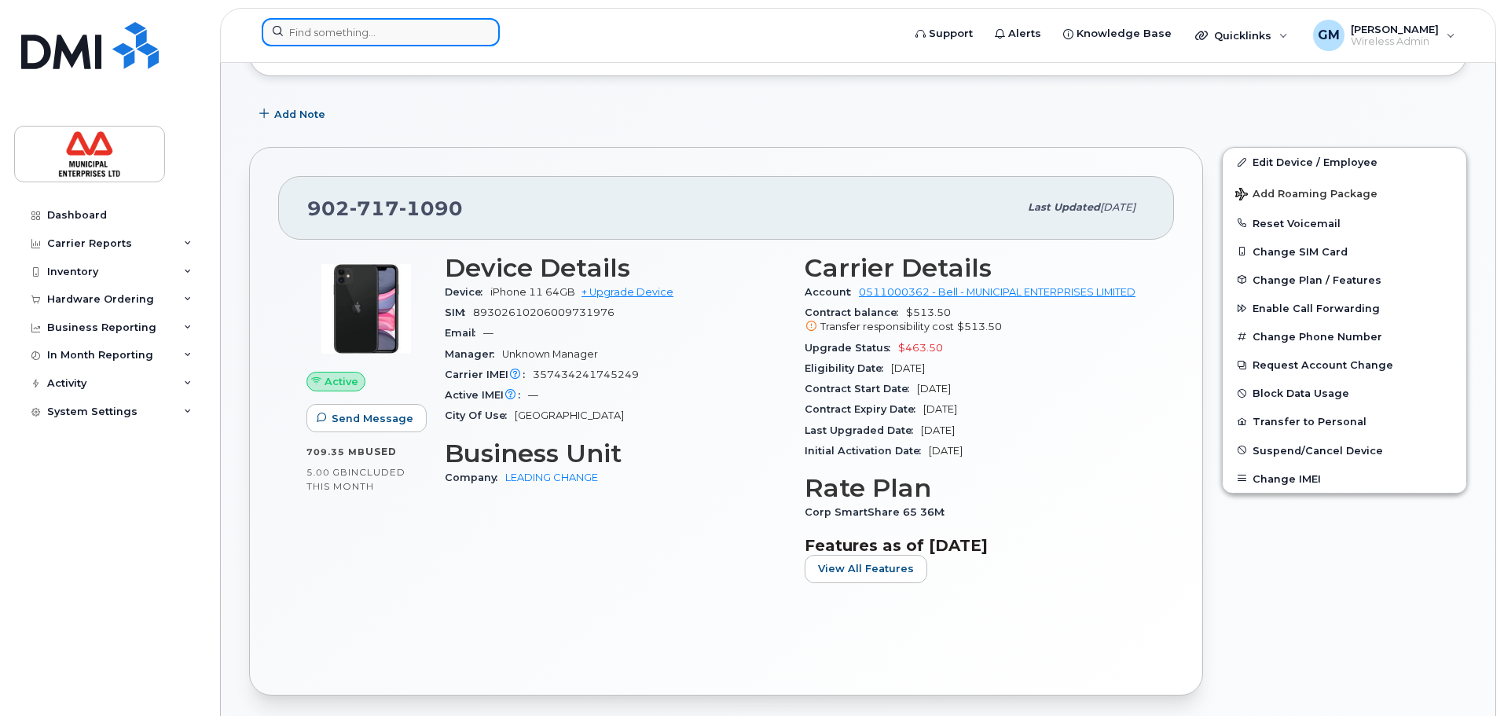
click at [411, 44] on input at bounding box center [381, 32] width 238 height 28
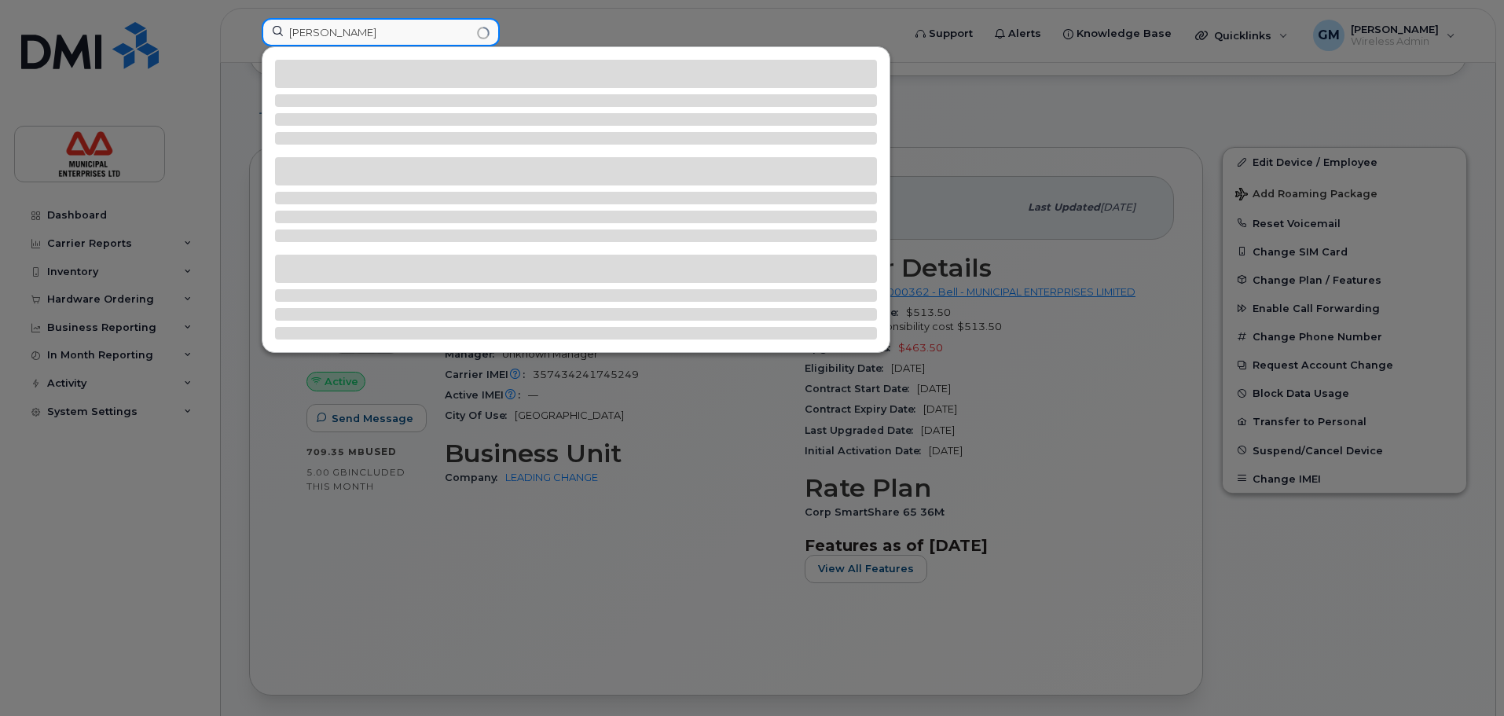
type input "[PERSON_NAME]"
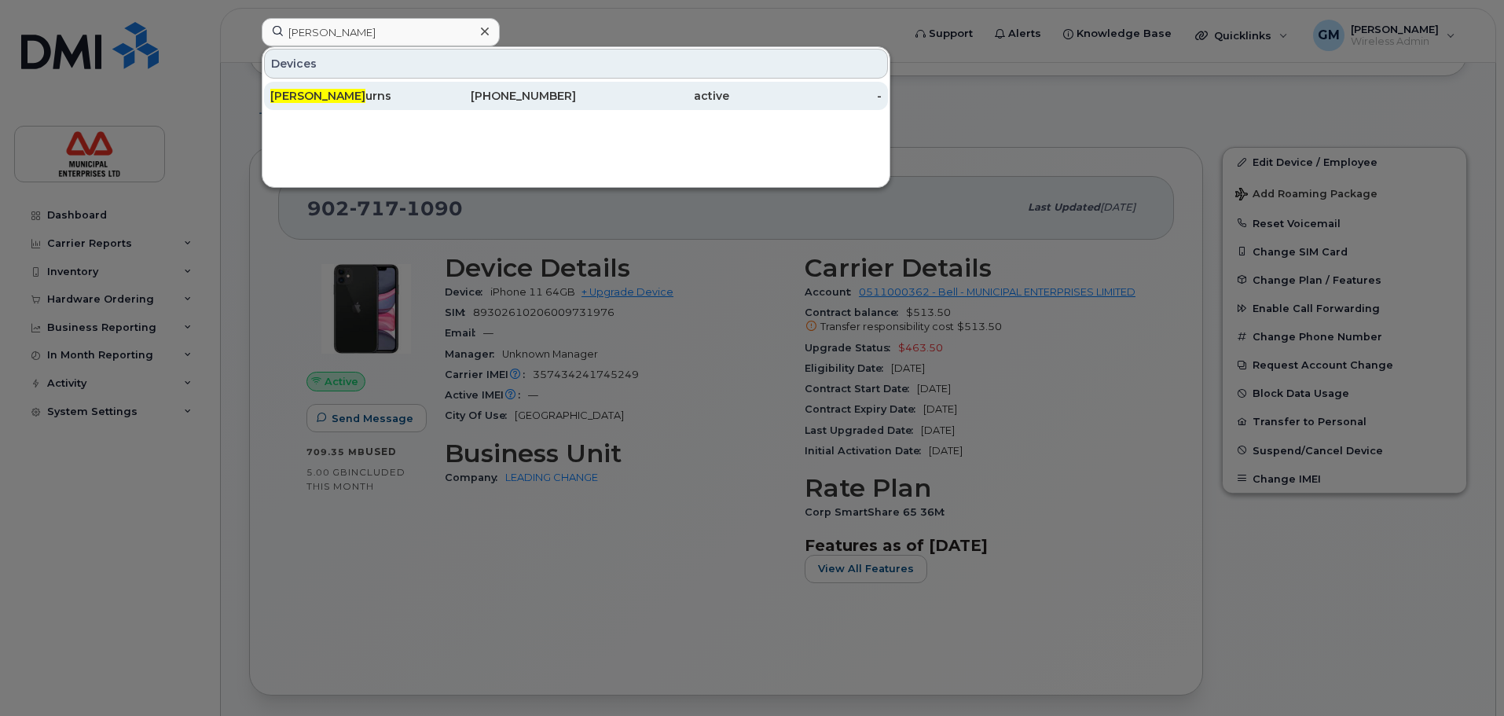
click at [401, 94] on div "Kaitlyn B urns" at bounding box center [346, 96] width 153 height 16
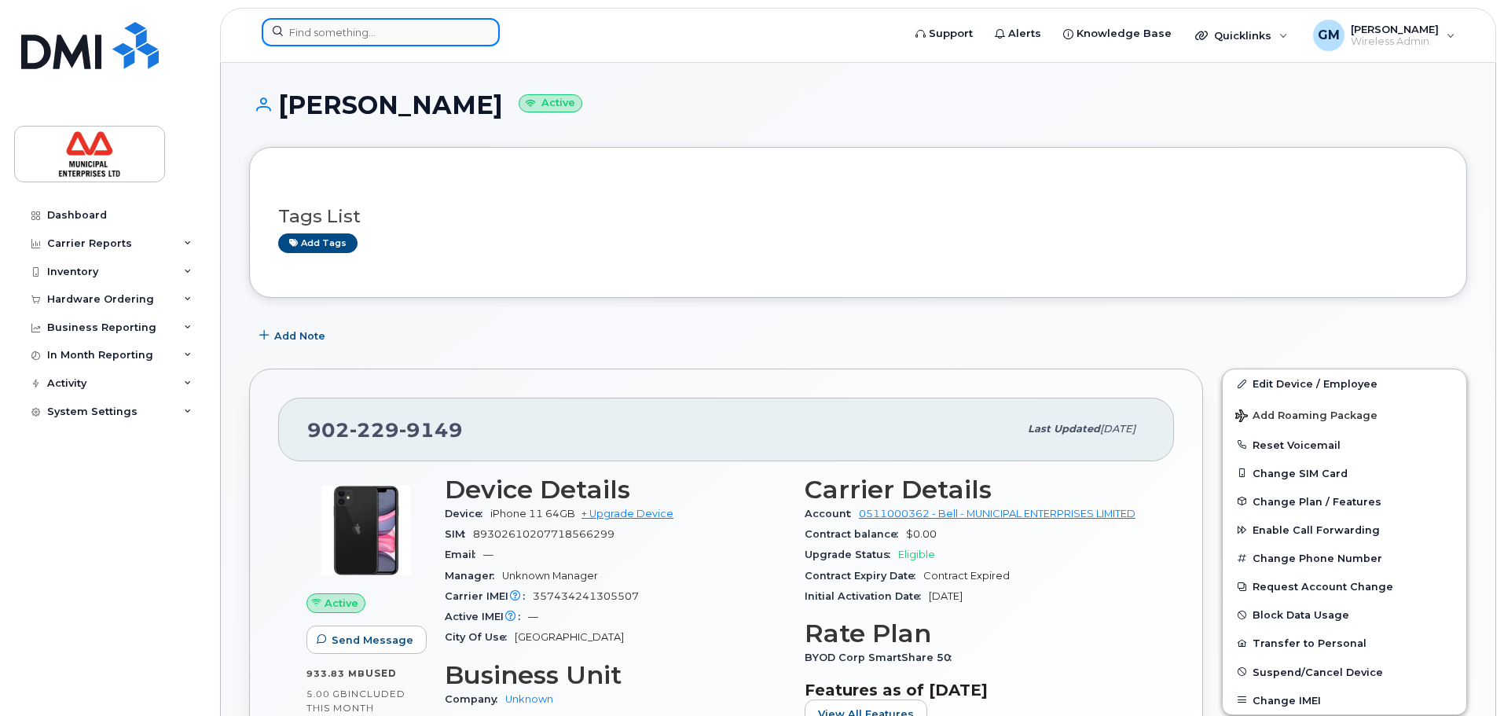
click at [409, 23] on input at bounding box center [381, 32] width 238 height 28
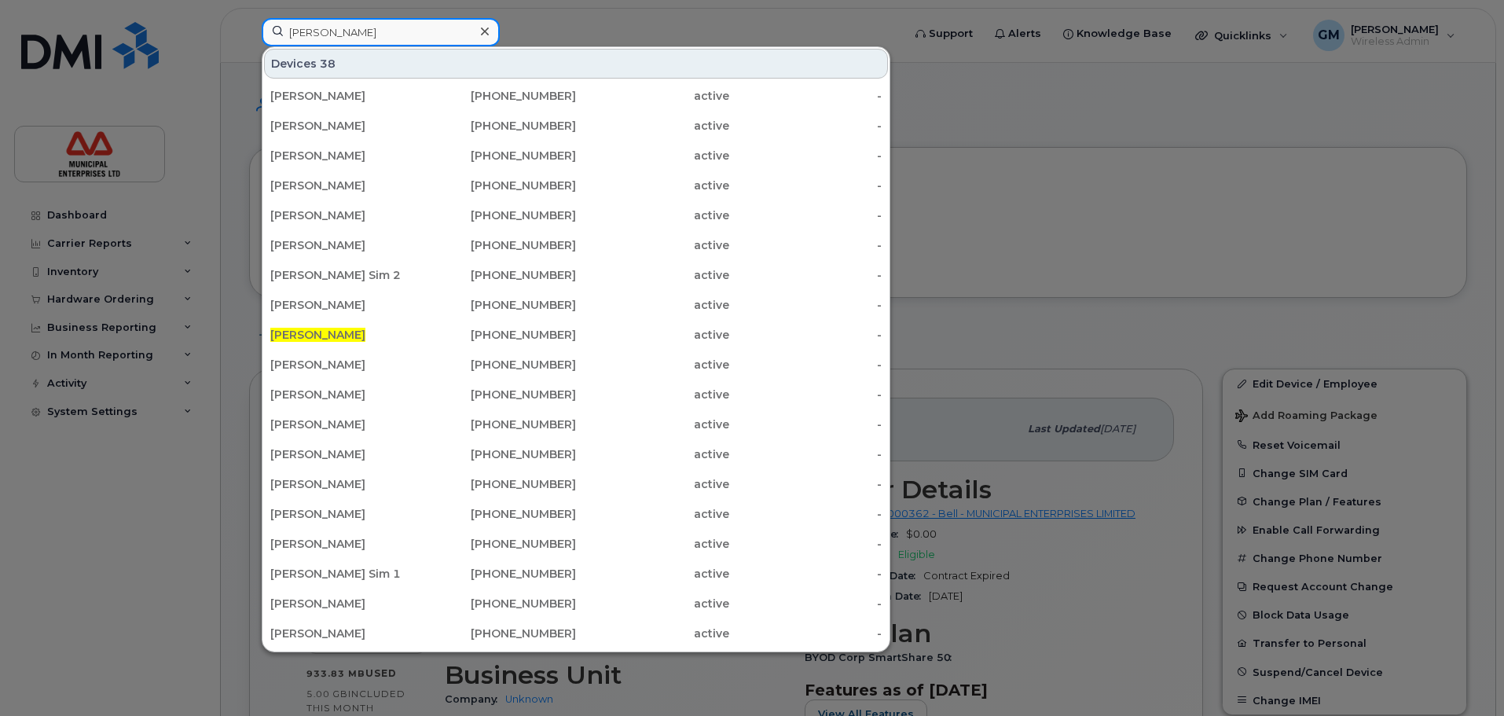
type input "[PERSON_NAME]"
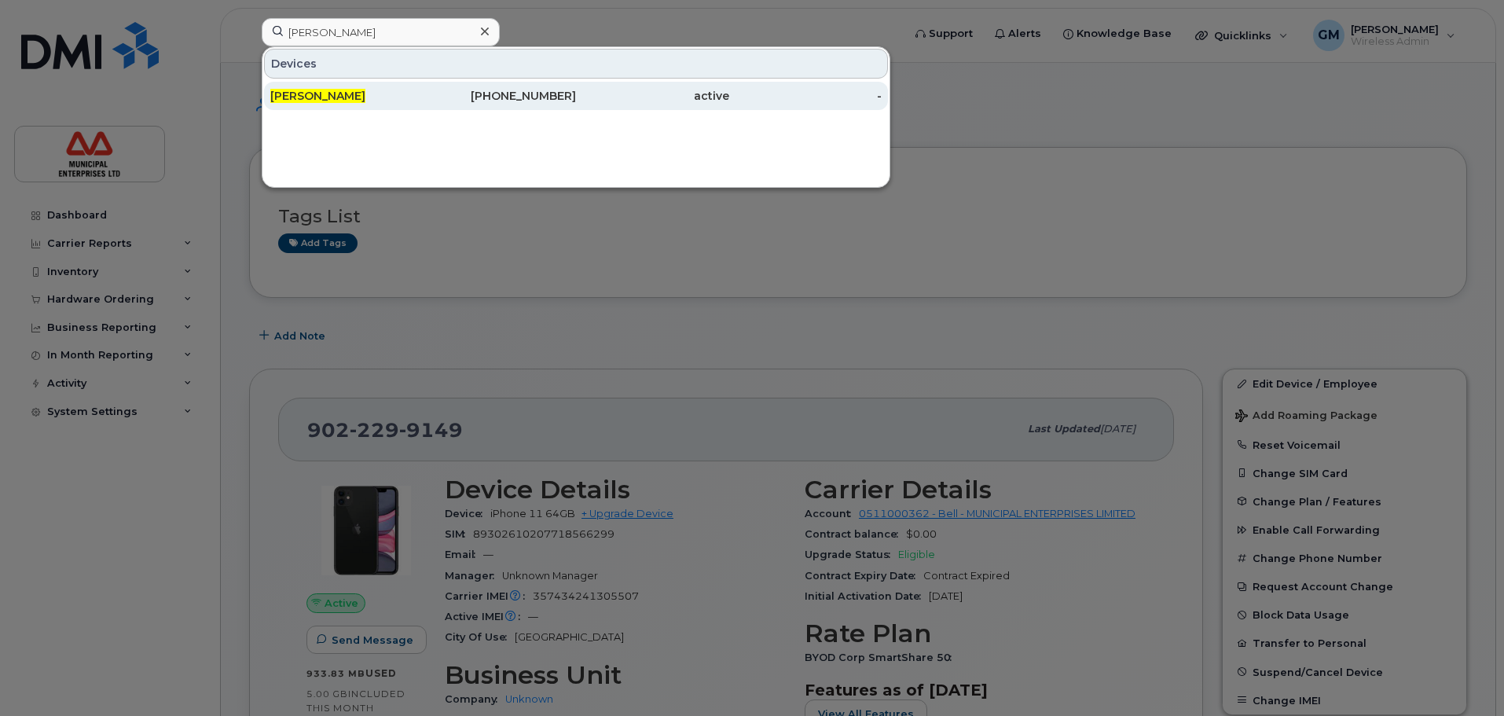
click at [375, 100] on div "[PERSON_NAME]" at bounding box center [346, 96] width 153 height 16
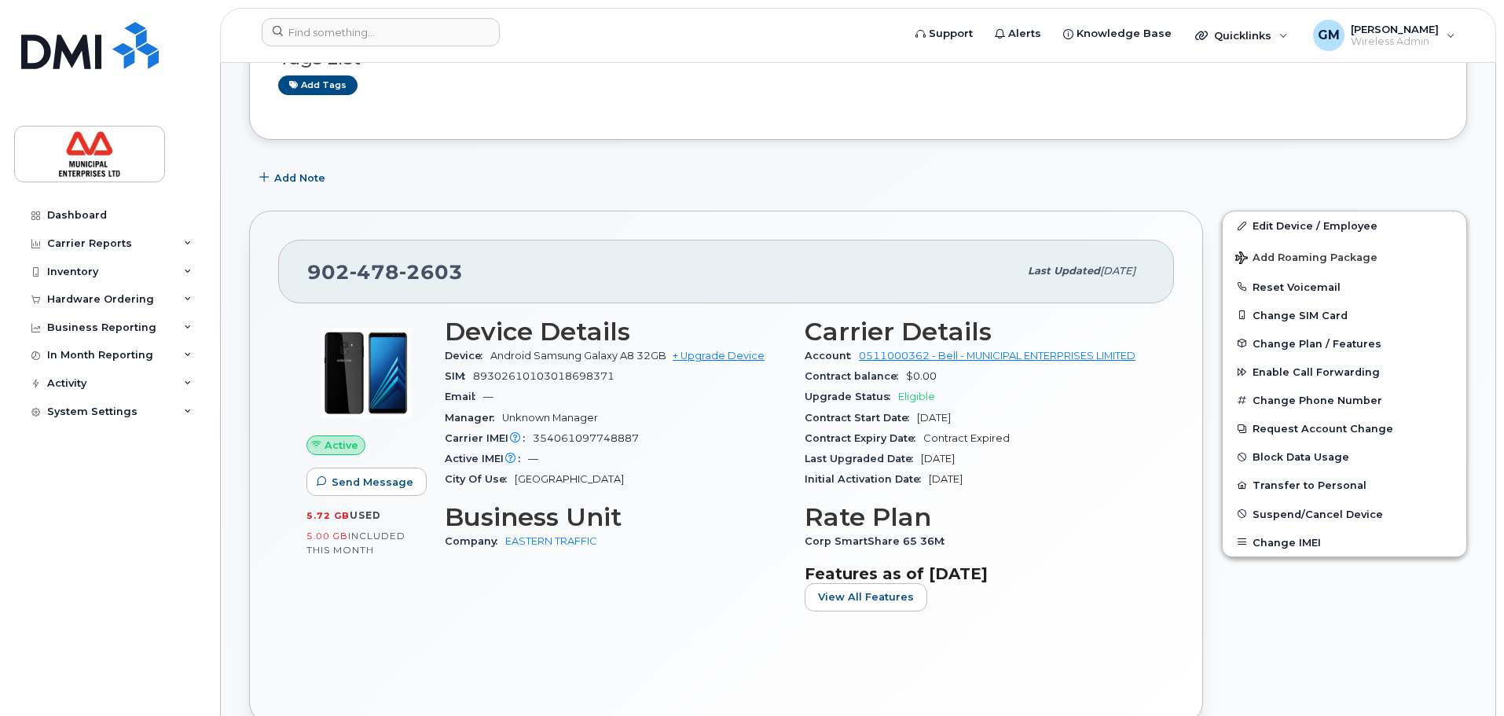
scroll to position [157, 0]
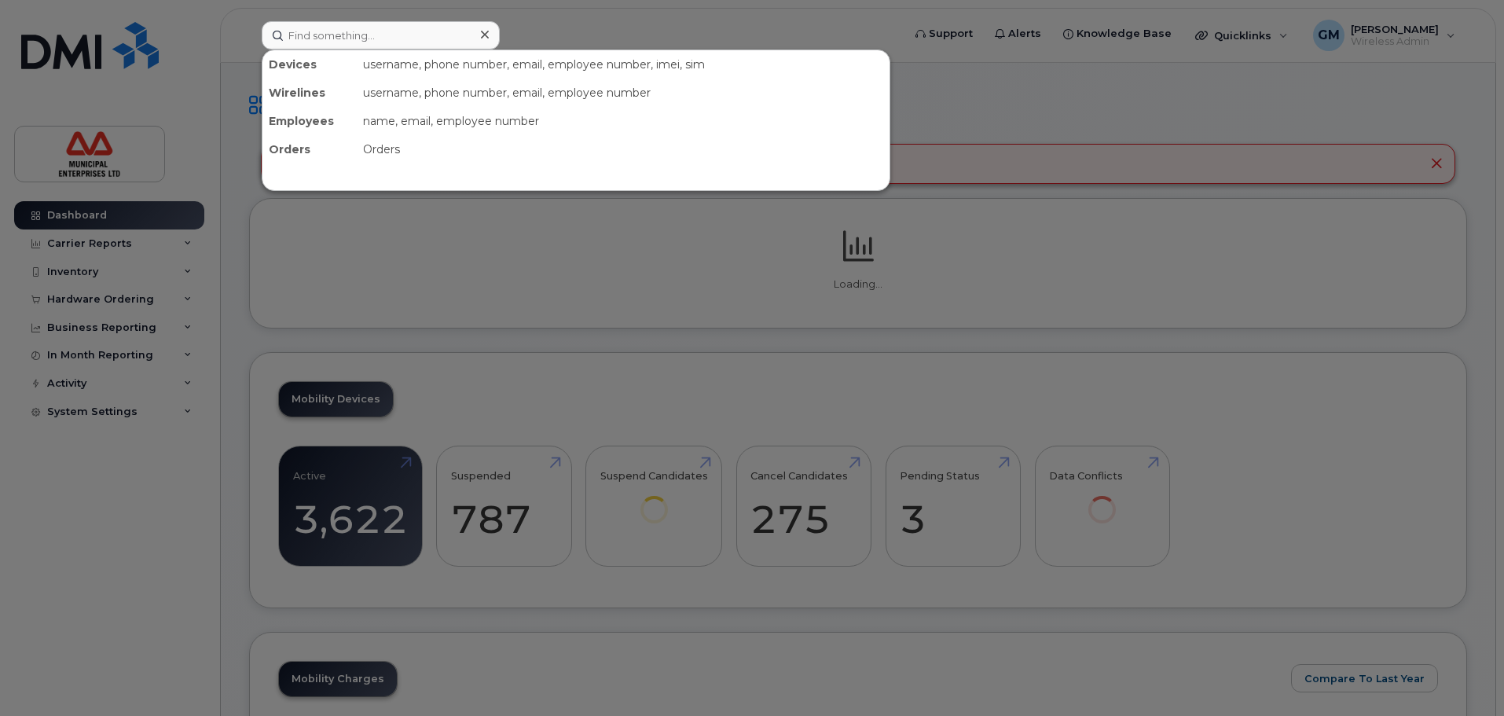
click at [374, 37] on input at bounding box center [381, 35] width 238 height 28
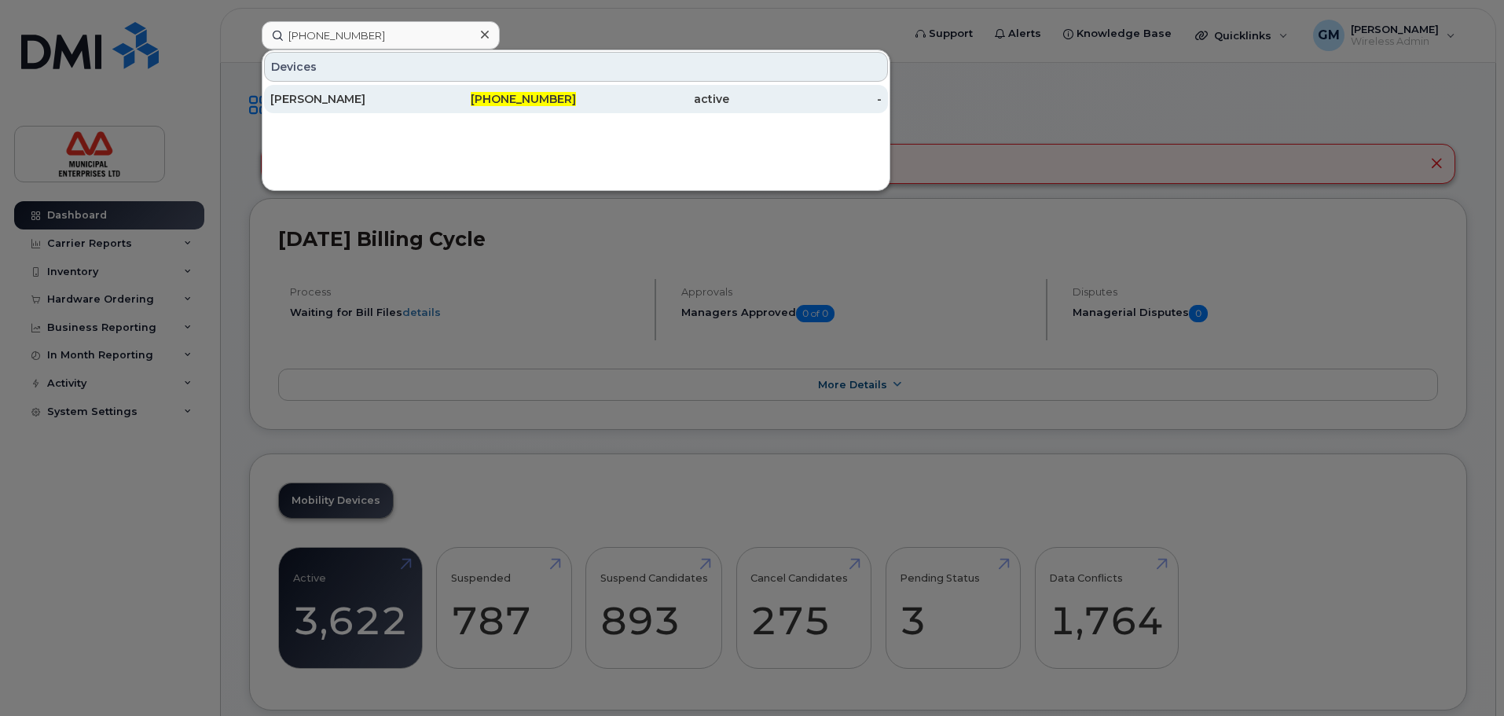
type input "782-409-9800"
click at [319, 101] on div "[PERSON_NAME]" at bounding box center [346, 99] width 153 height 16
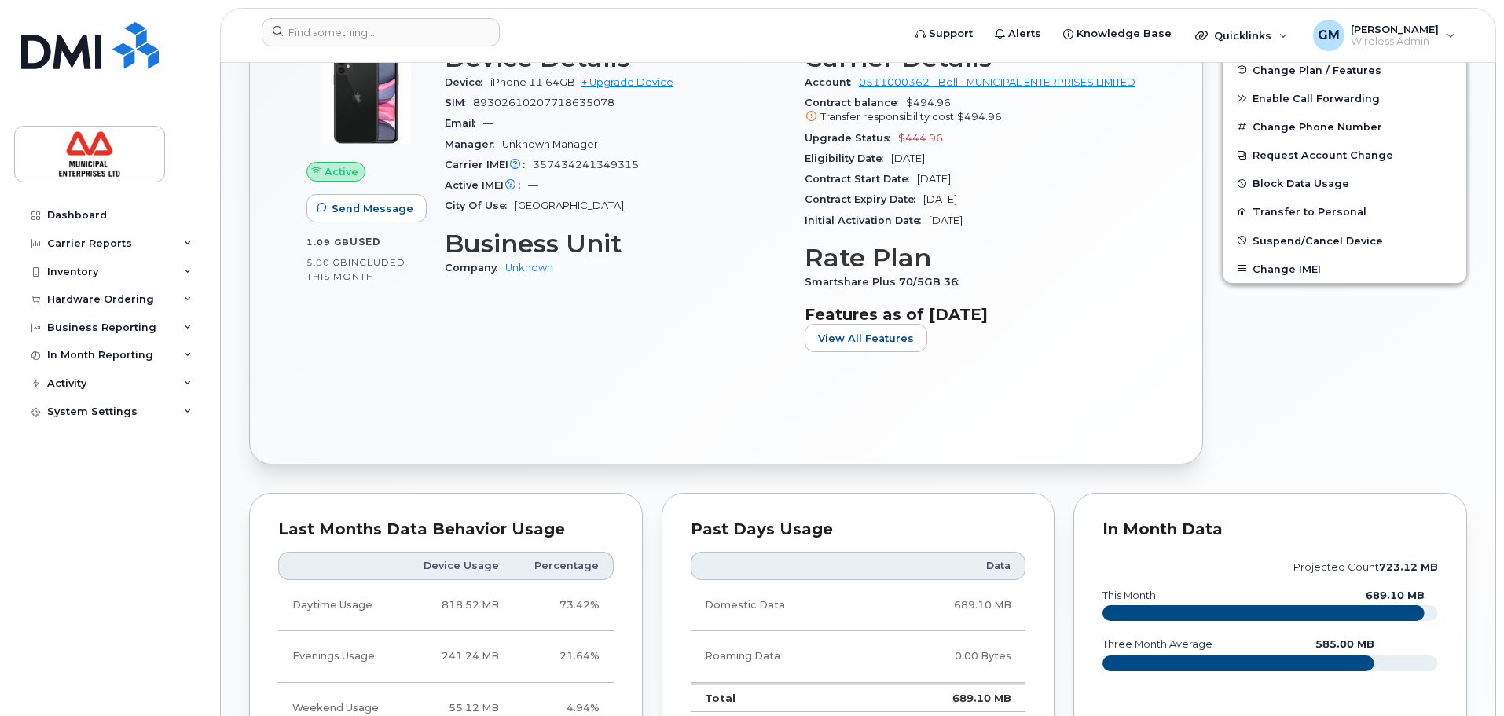
scroll to position [786, 0]
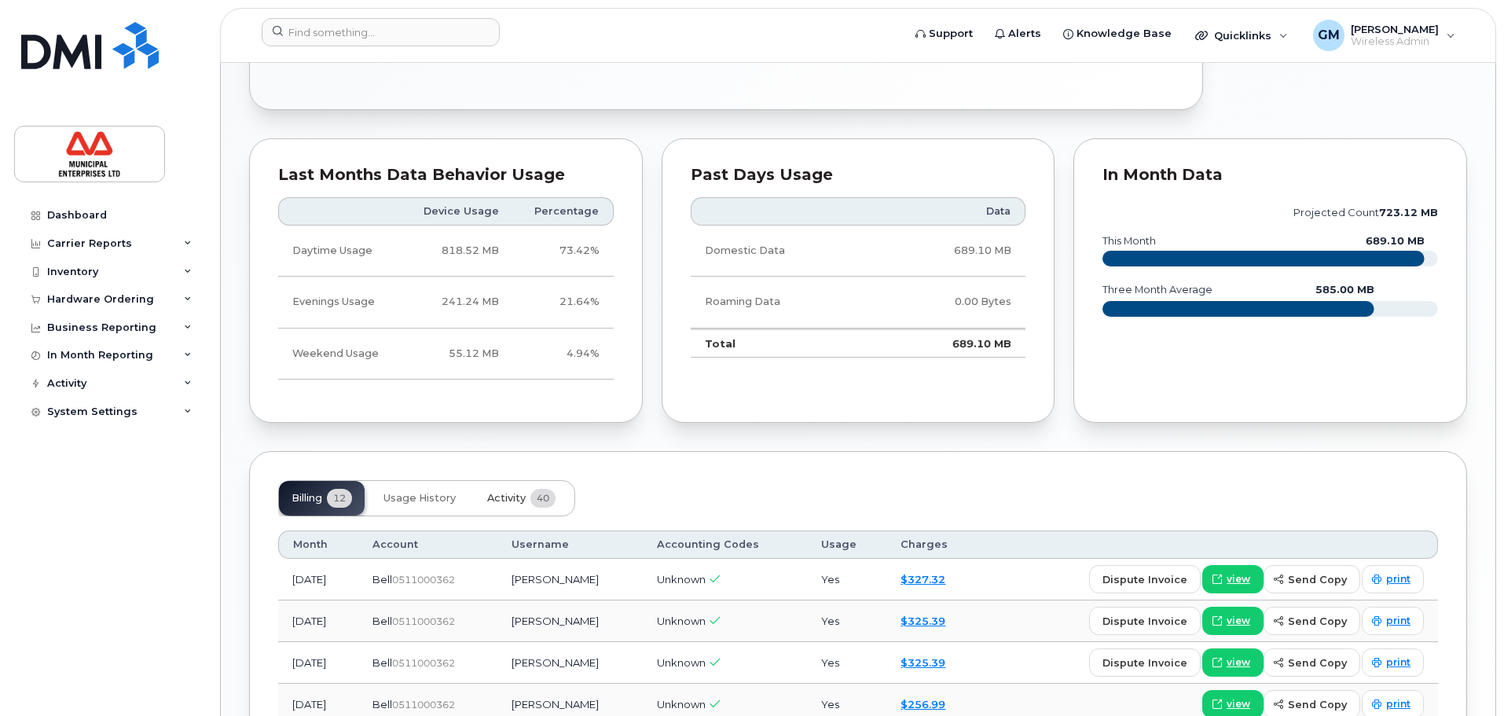
click at [531, 487] on button "Activity 40" at bounding box center [522, 498] width 94 height 35
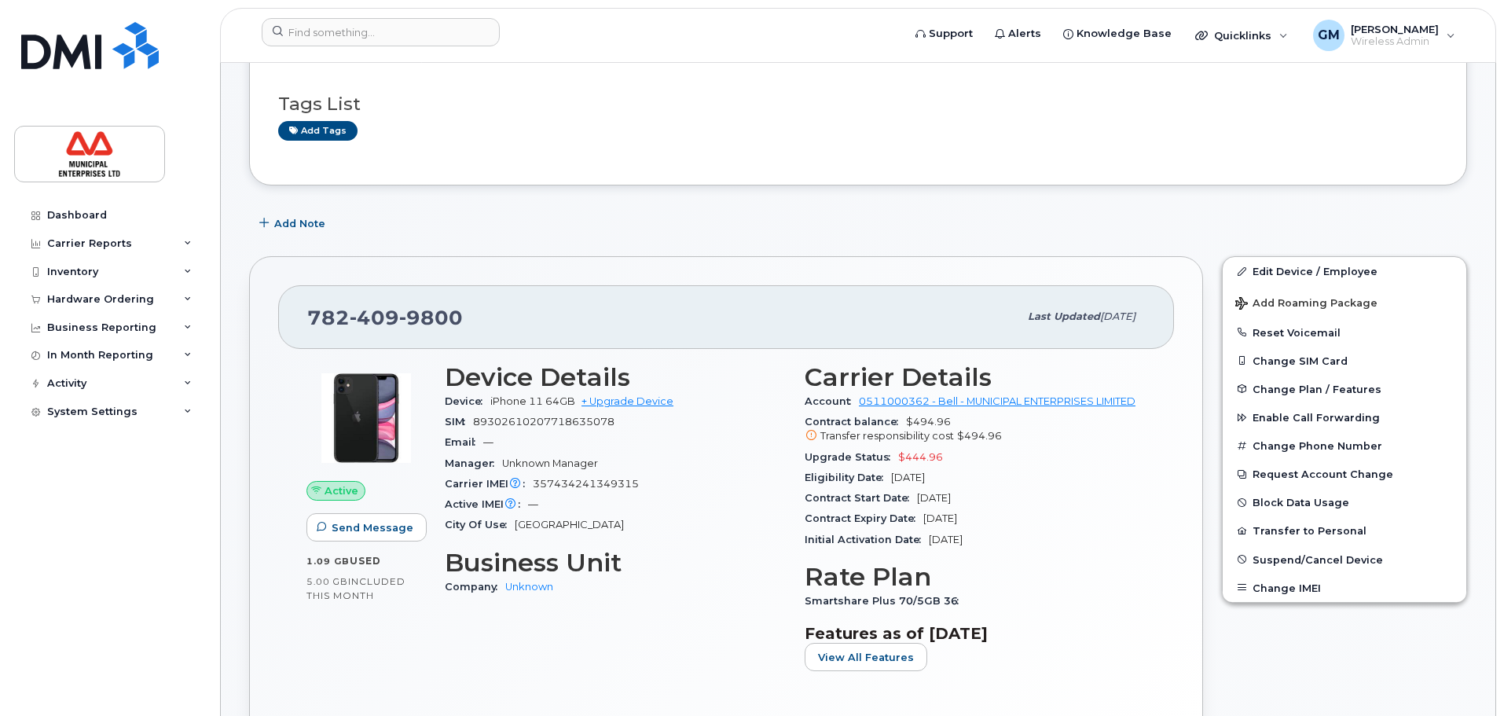
scroll to position [79, 0]
